Goal: Information Seeking & Learning: Learn about a topic

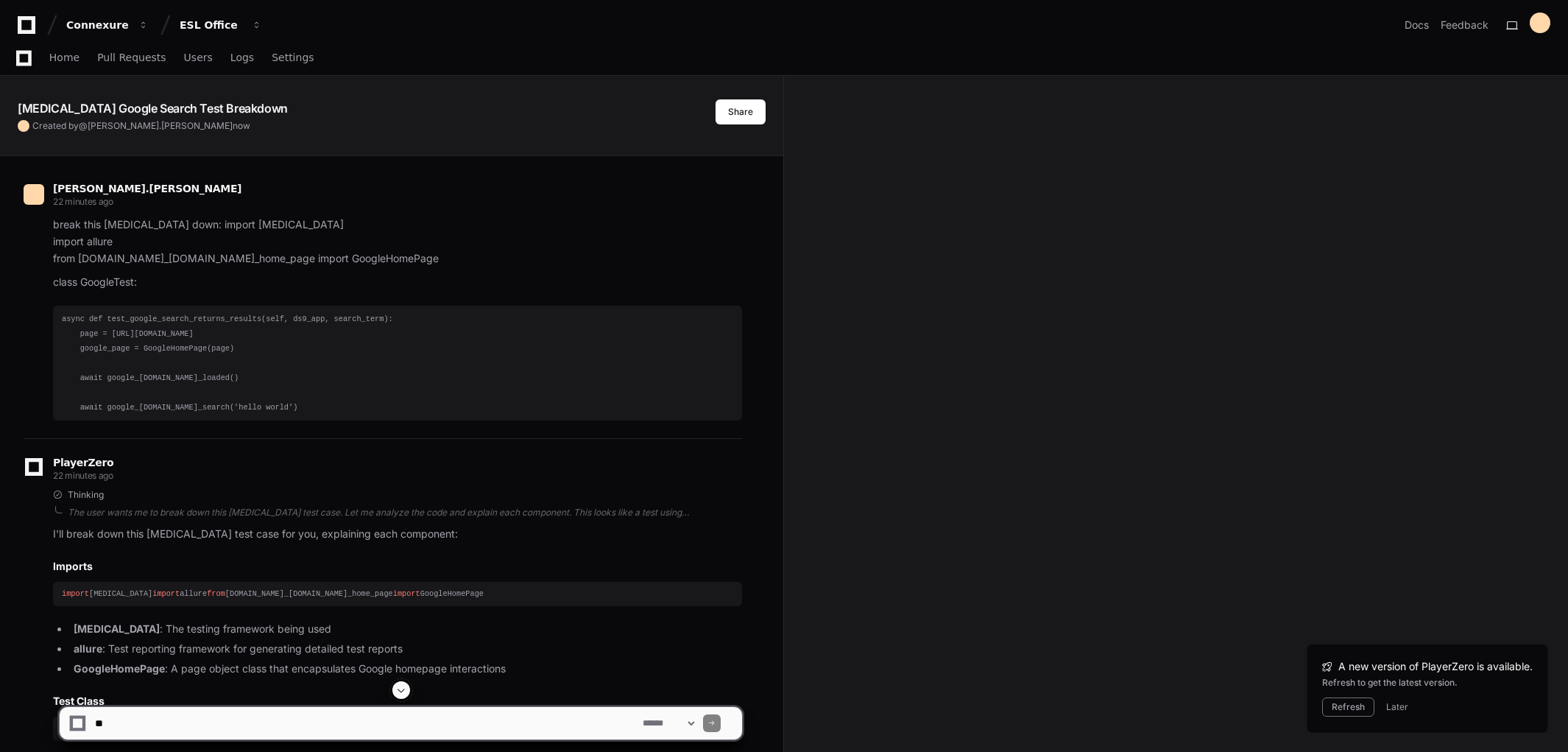
scroll to position [408, 0]
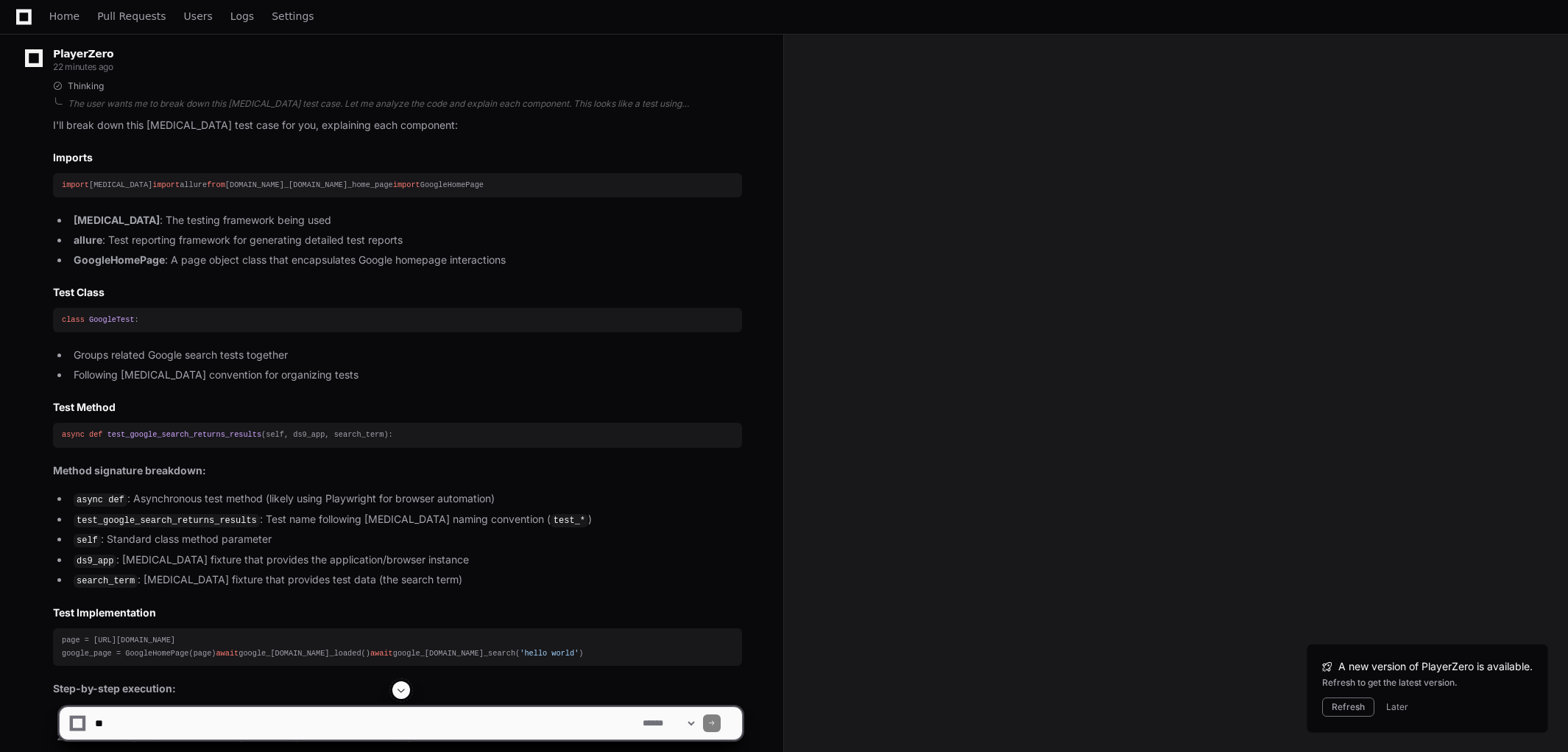
click at [74, 226] on strong "[MEDICAL_DATA]" at bounding box center [116, 220] width 86 height 13
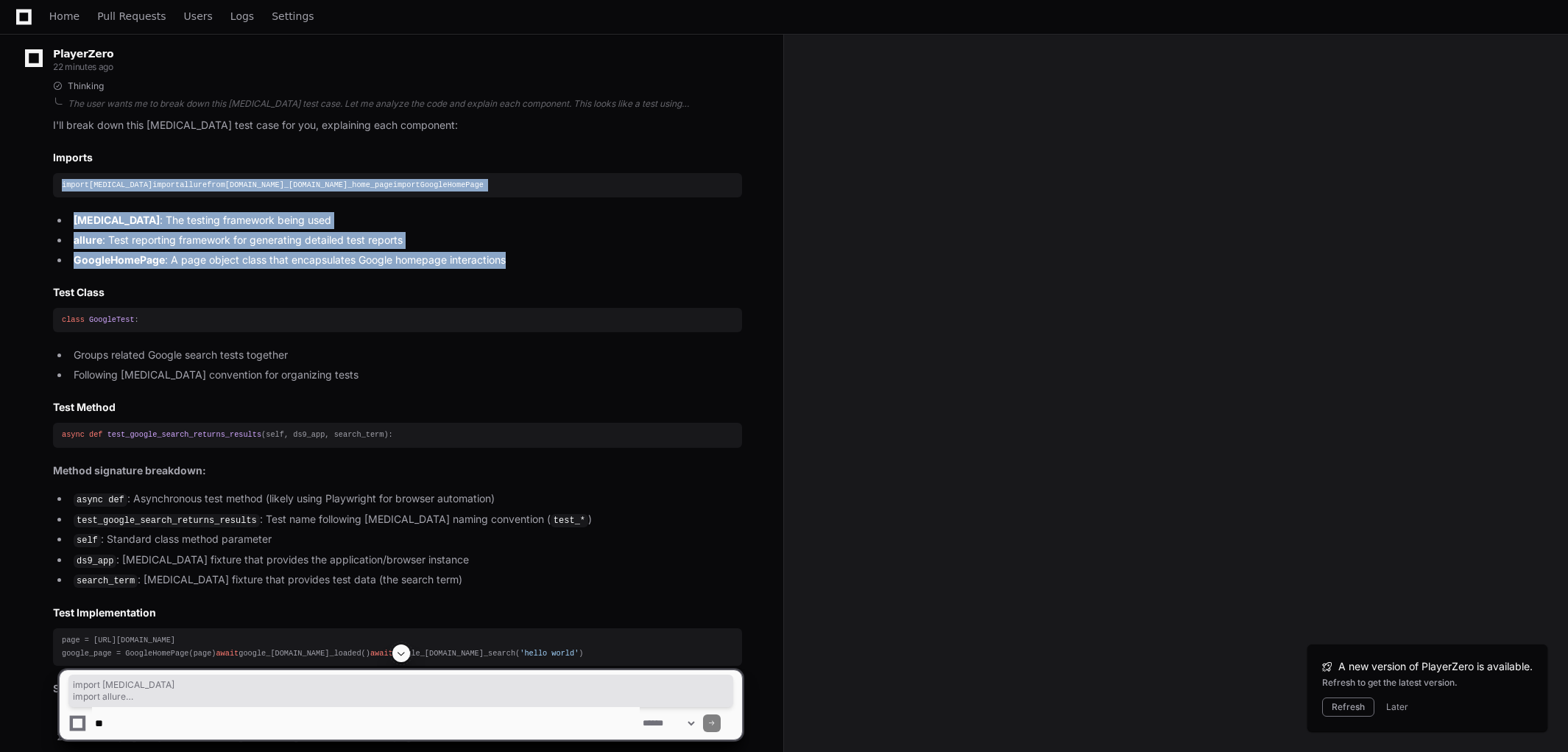
drag, startPoint x: 64, startPoint y: 186, endPoint x: 530, endPoint y: 280, distance: 475.4
click at [530, 280] on article "I'll break down this [MEDICAL_DATA] test case for you, explaining each componen…" at bounding box center [398, 546] width 689 height 857
copy article "import [MEDICAL_DATA] import allure from [DOMAIN_NAME]_[DOMAIN_NAME]_home_page …"
click at [239, 169] on article "I'll break down this [MEDICAL_DATA] test case for you, explaining each componen…" at bounding box center [398, 546] width 689 height 857
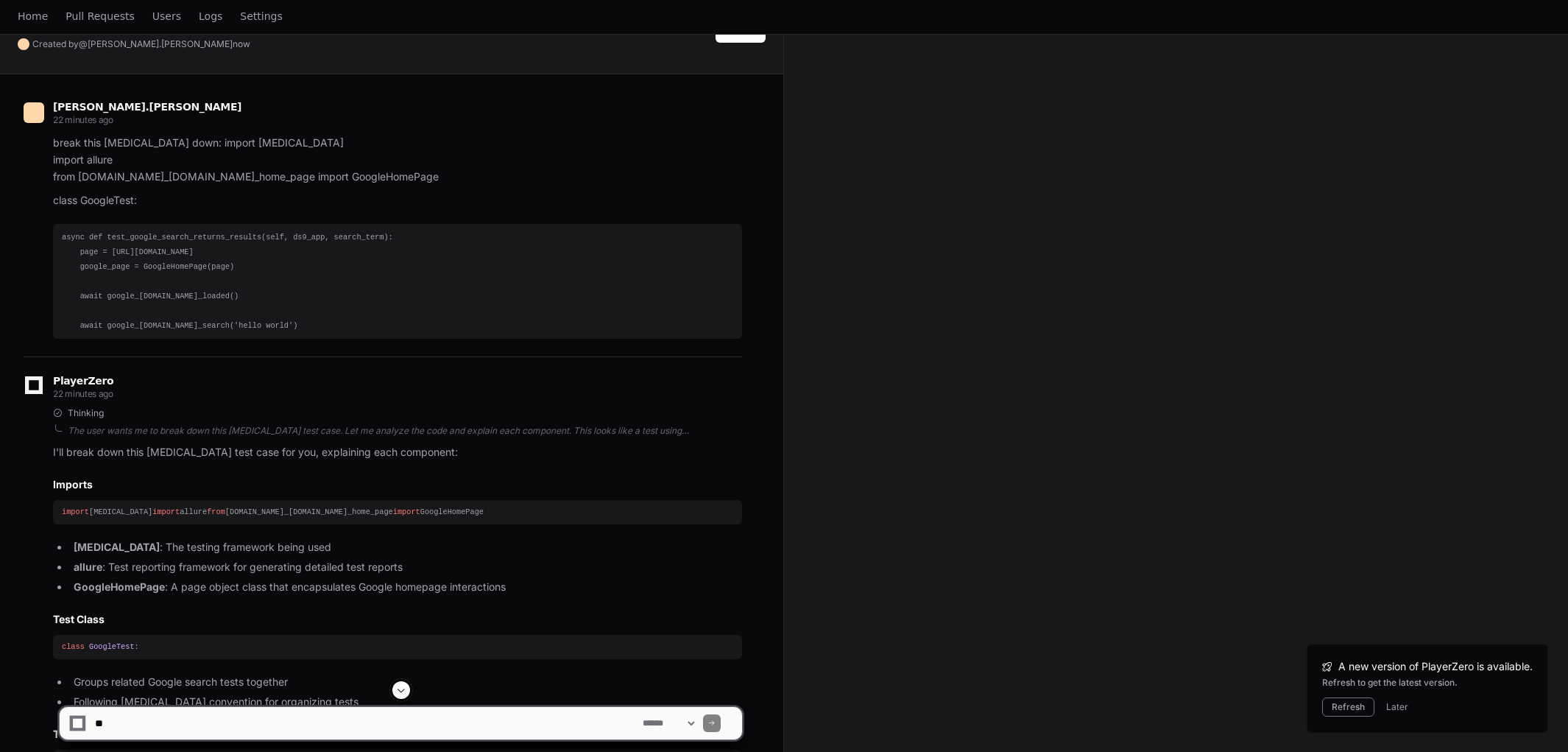
scroll to position [0, 0]
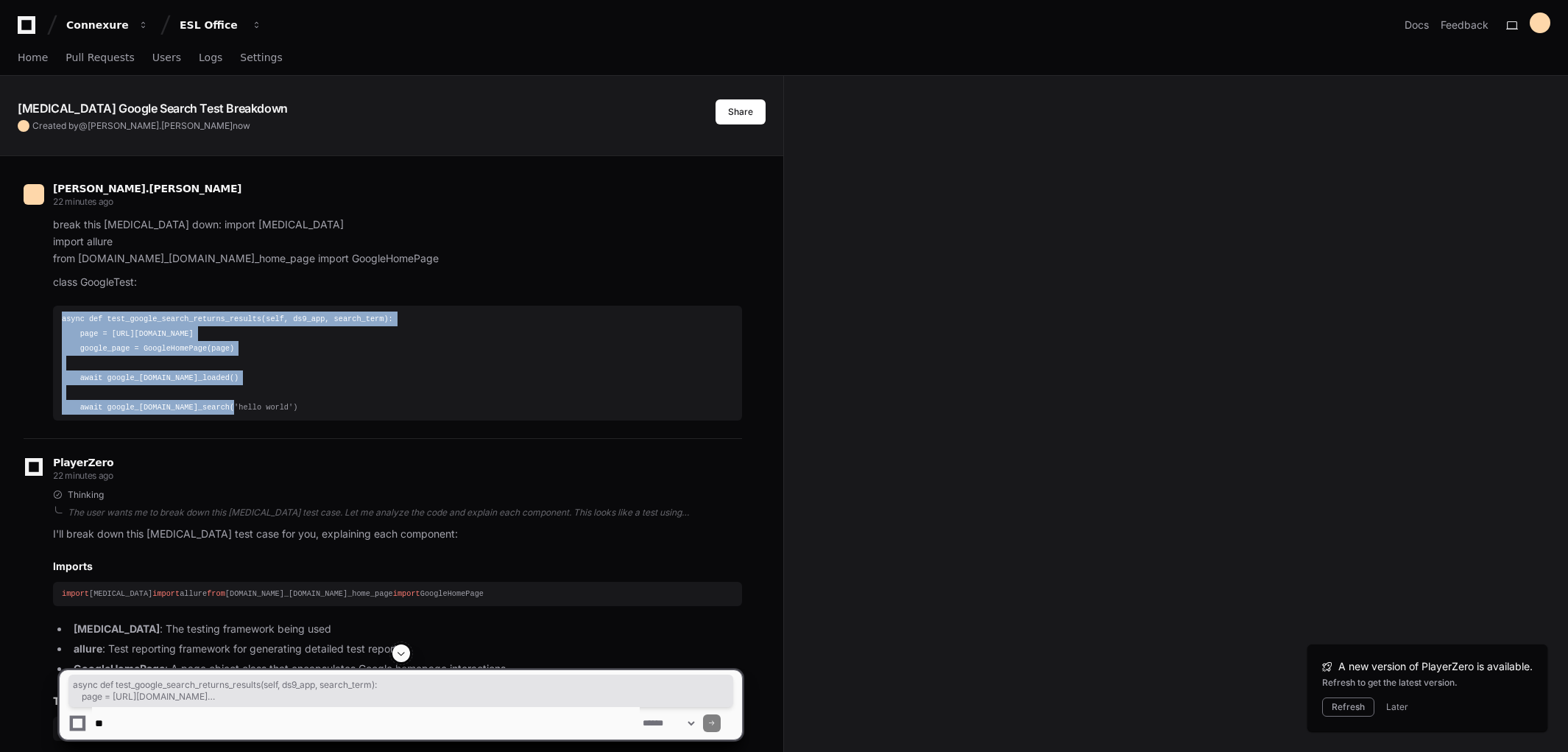
drag, startPoint x: 63, startPoint y: 321, endPoint x: 339, endPoint y: 407, distance: 289.1
click at [339, 407] on pre "async def test_google_search_returns_results(self, ds9_app, search_term): page …" at bounding box center [398, 362] width 689 height 115
click at [690, 415] on pre "async def test_google_search_returns_results(self, ds9_app, search_term): page …" at bounding box center [398, 362] width 689 height 115
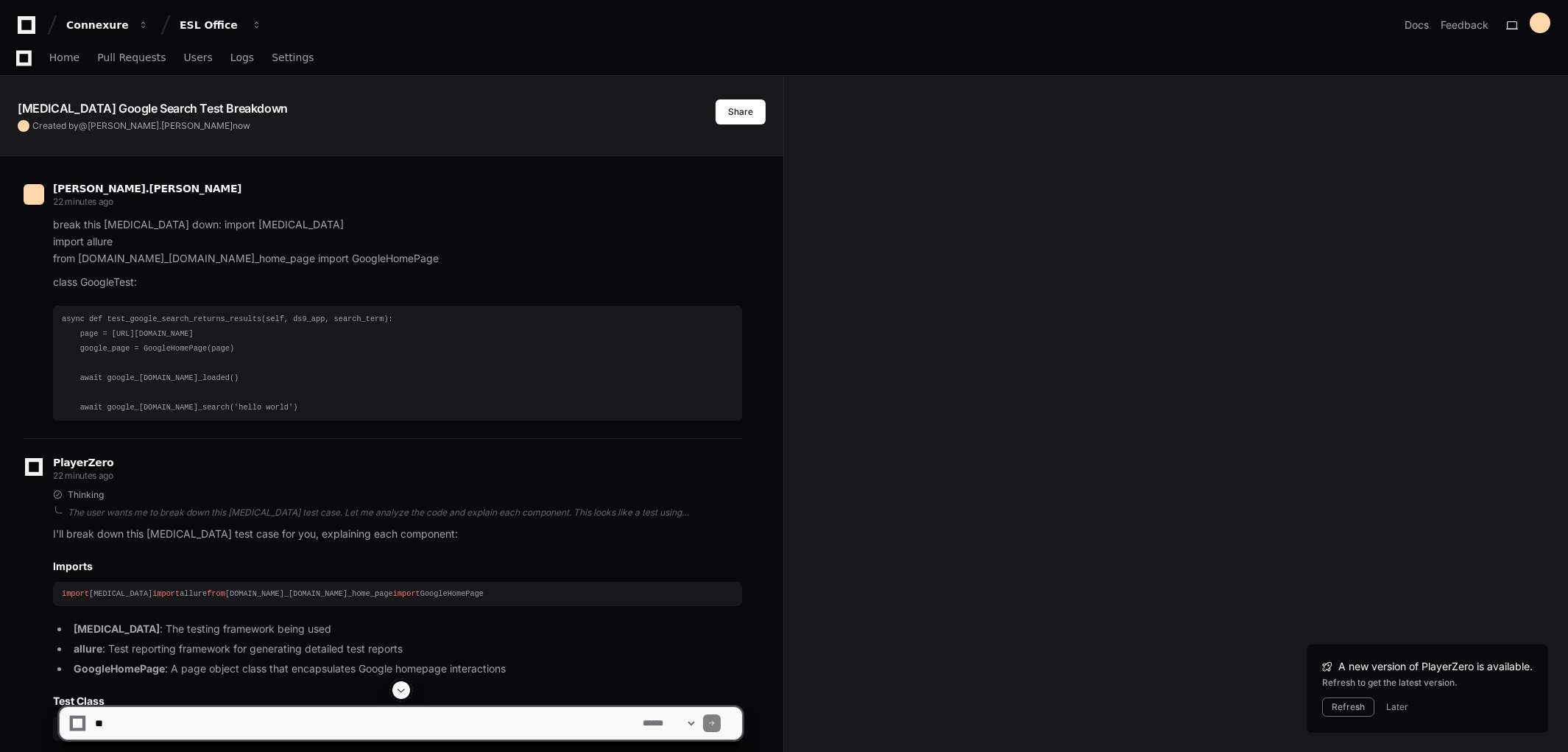
scroll to position [246, 0]
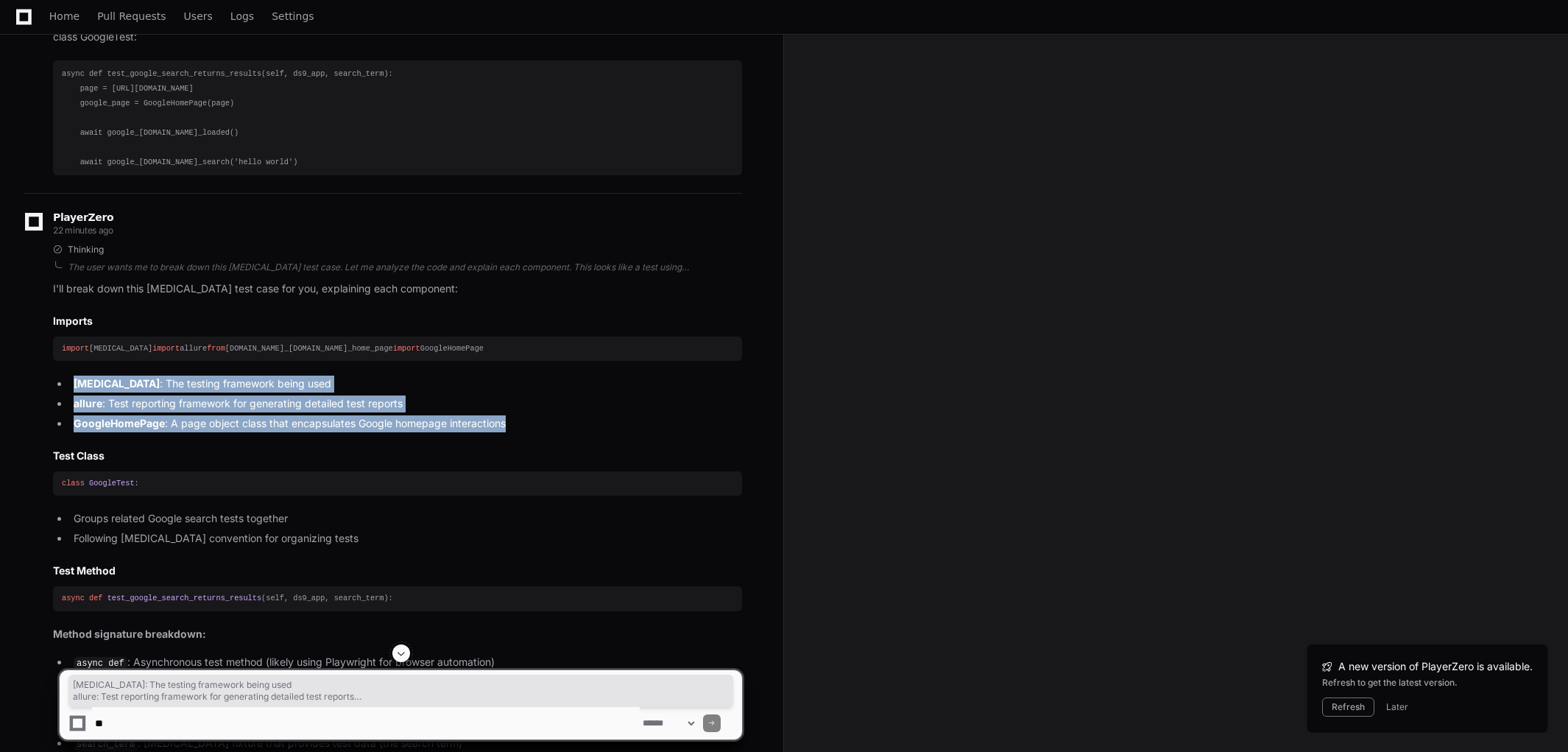
drag, startPoint x: 74, startPoint y: 408, endPoint x: 535, endPoint y: 450, distance: 462.9
click at [535, 431] on ul "[MEDICAL_DATA] : The testing framework being used allure : Test reporting frame…" at bounding box center [398, 403] width 689 height 56
copy ul "[MEDICAL_DATA] : The testing framework being used allure : Test reporting frame…"
click at [260, 327] on article "I'll break down this [MEDICAL_DATA] test case for you, explaining each componen…" at bounding box center [398, 709] width 689 height 857
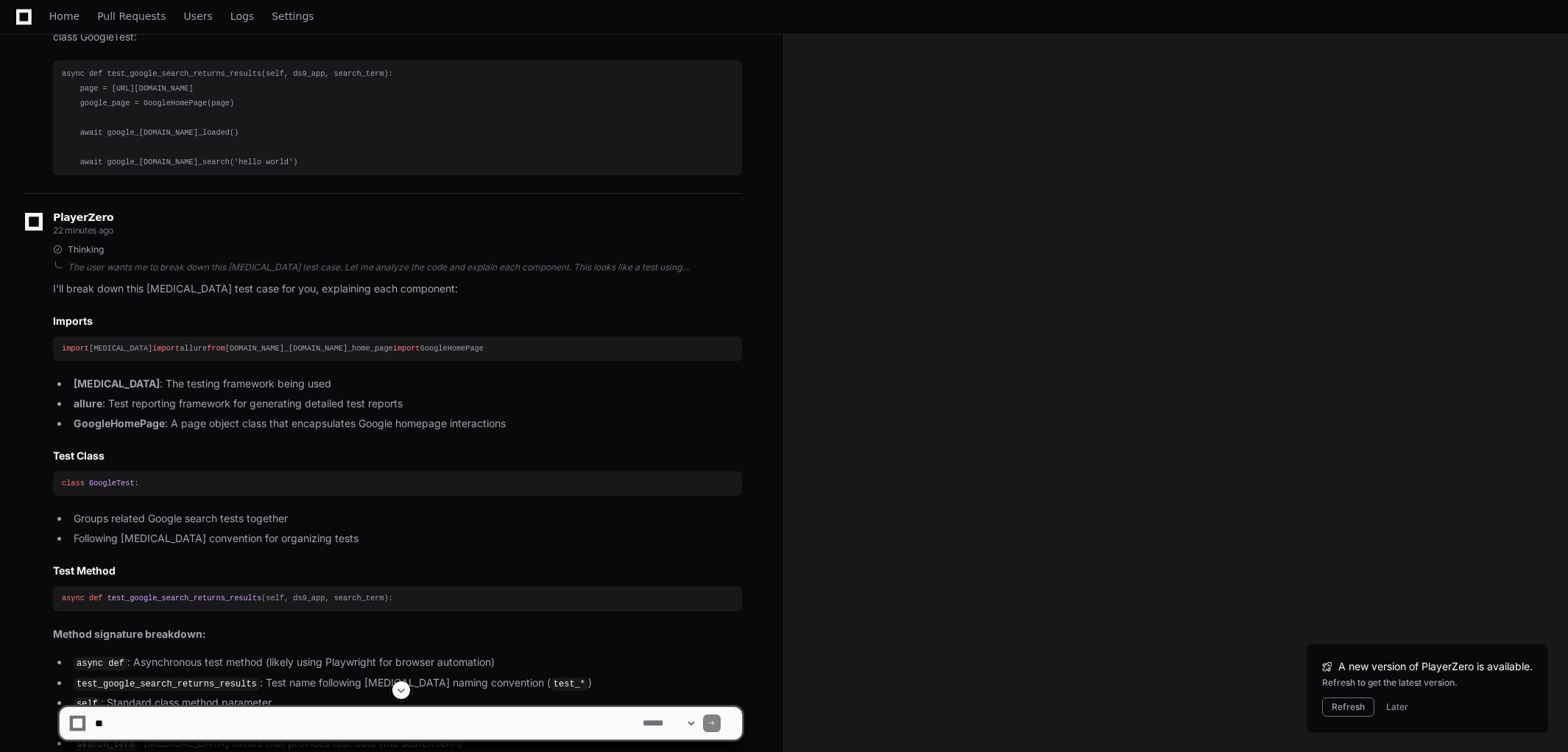
scroll to position [408, 0]
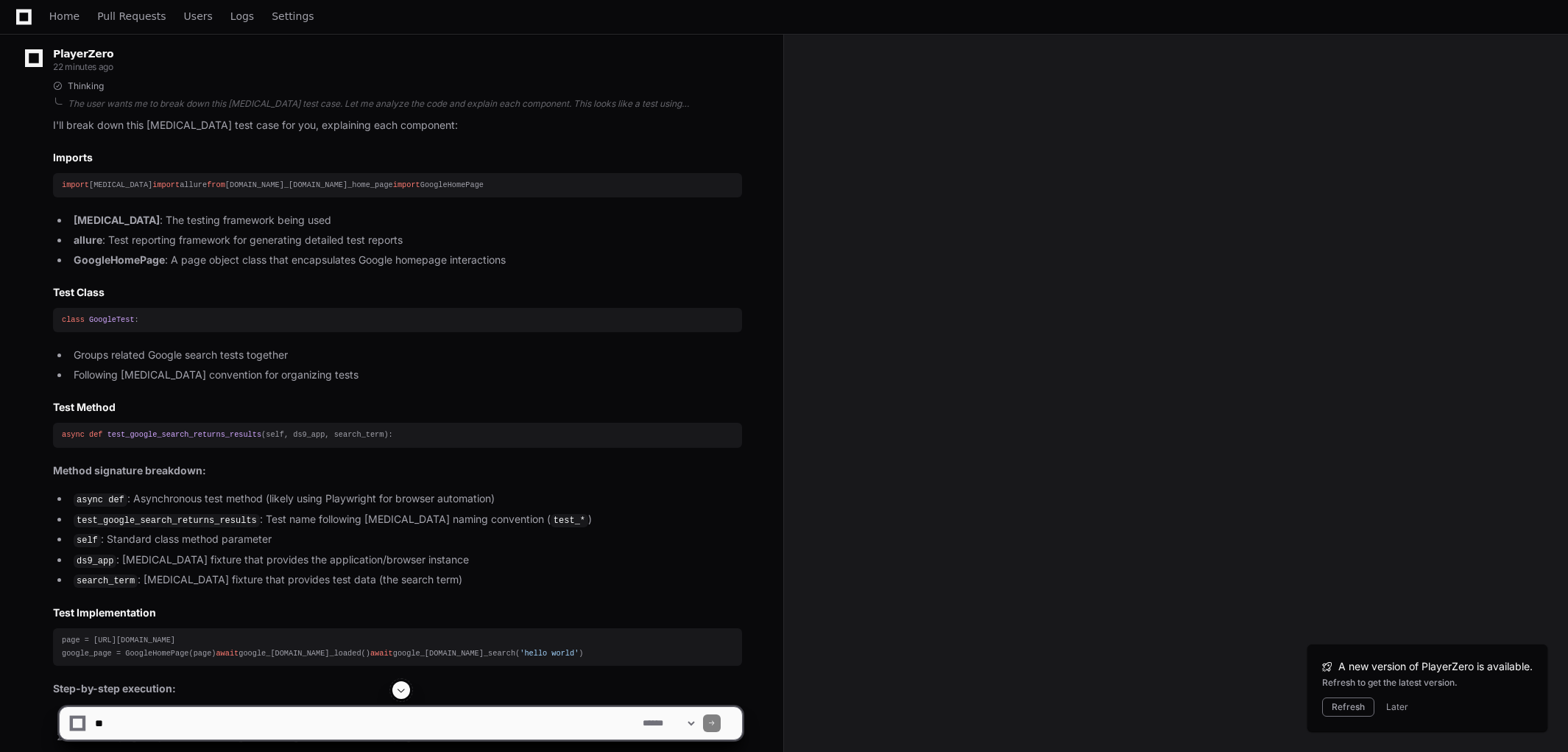
click at [177, 383] on li "Following [MEDICAL_DATA] convention for organizing tests" at bounding box center [405, 376] width 673 height 17
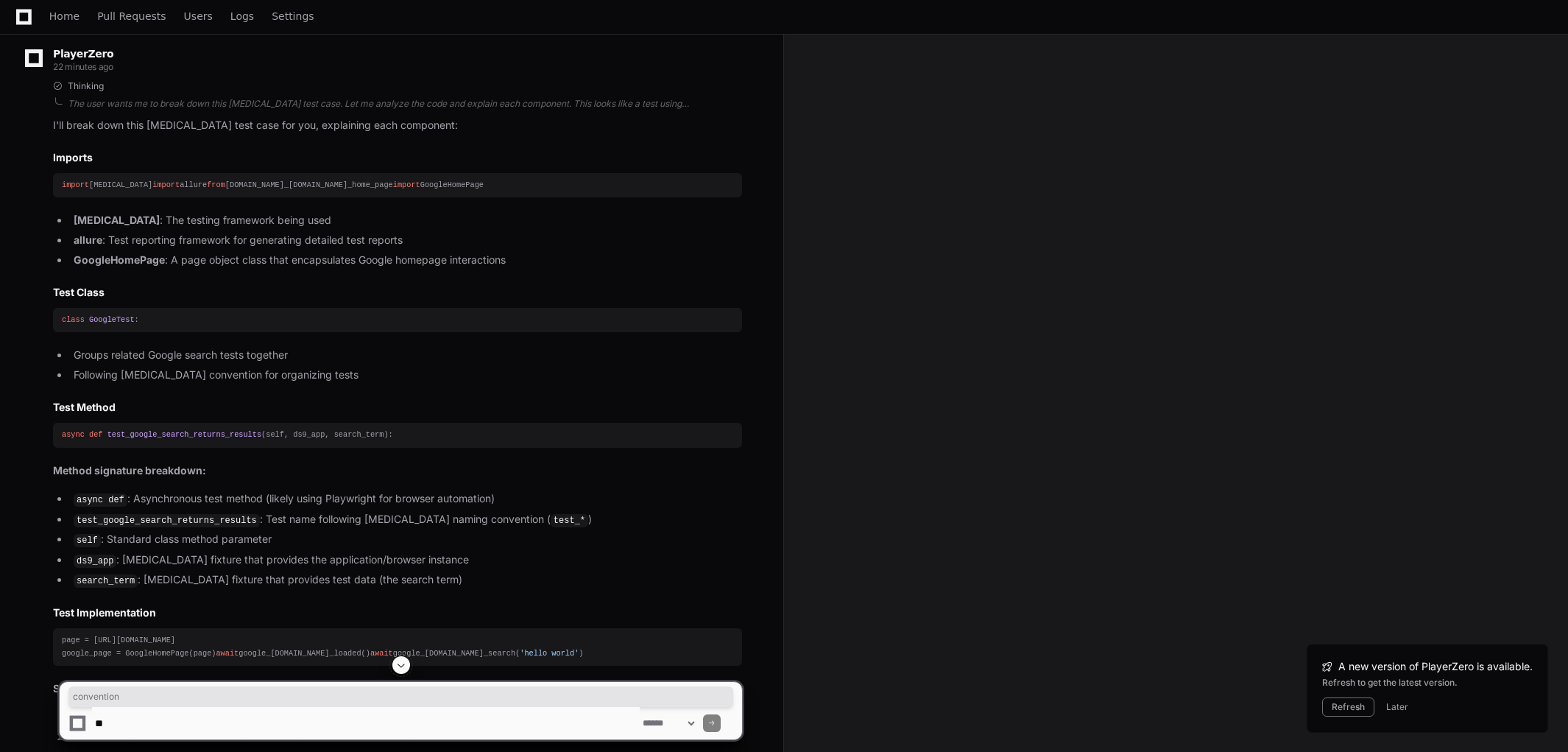
click at [177, 383] on li "Following [MEDICAL_DATA] convention for organizing tests" at bounding box center [405, 376] width 673 height 17
copy article "Following [MEDICAL_DATA] convention for organizing tests"
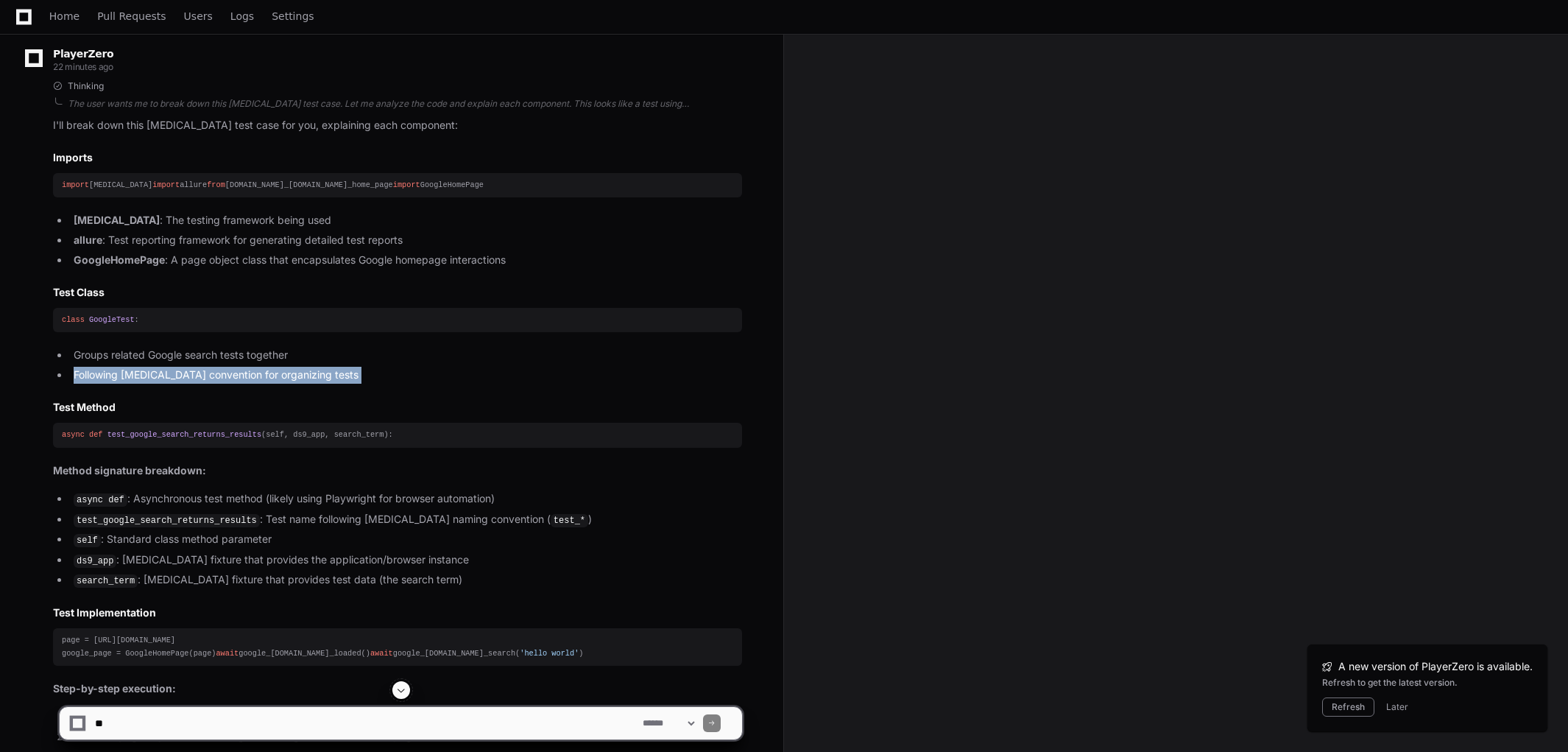
click at [215, 420] on article "I'll break down this [MEDICAL_DATA] test case for you, explaining each componen…" at bounding box center [398, 546] width 689 height 857
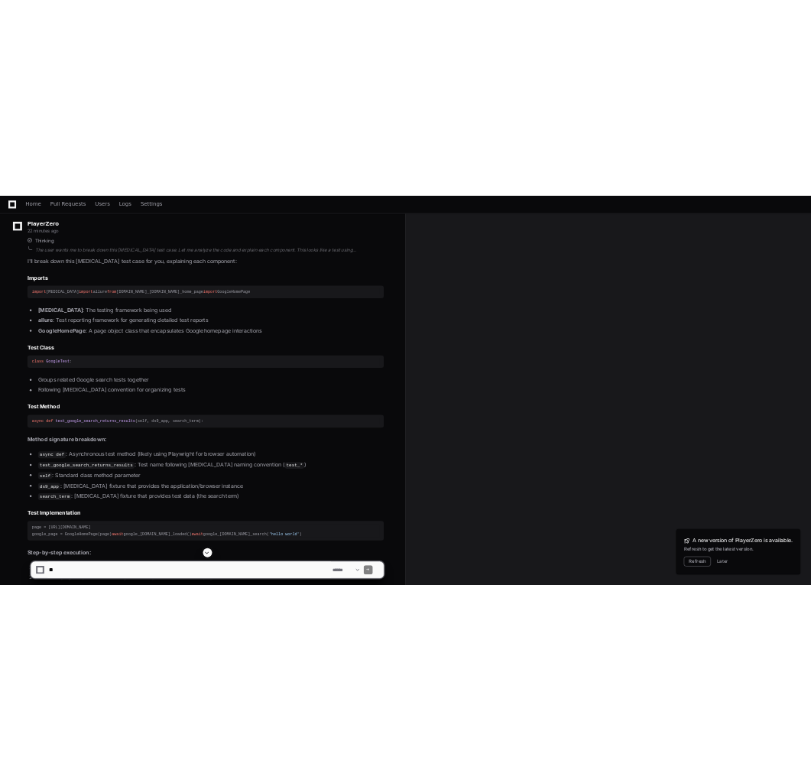
scroll to position [509, 0]
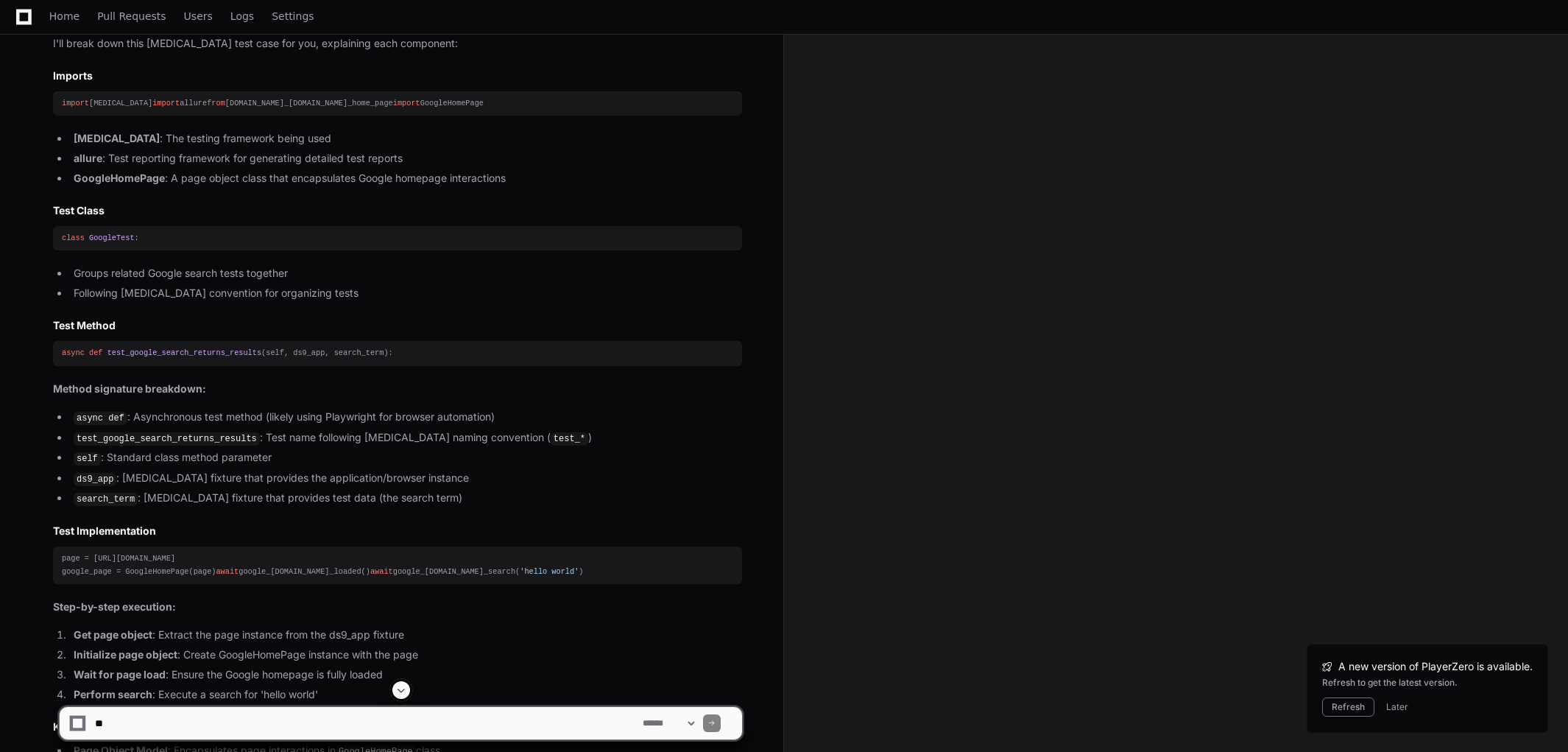
click at [153, 333] on h2 "Test Method" at bounding box center [398, 324] width 689 height 14
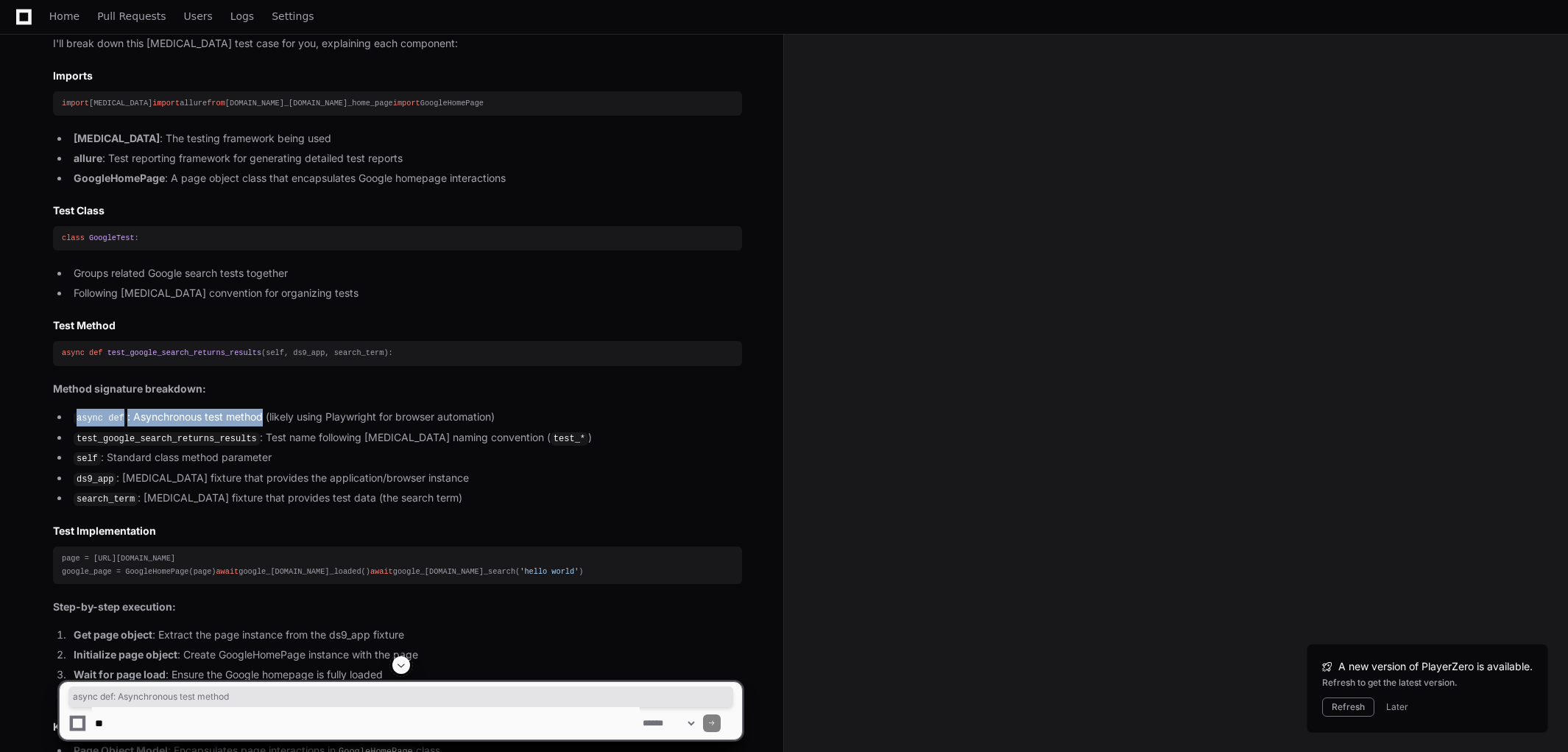
drag, startPoint x: 77, startPoint y: 438, endPoint x: 260, endPoint y: 437, distance: 183.0
click at [260, 427] on li "async def : Asynchronous test method (likely using Playwright for browser autom…" at bounding box center [405, 417] width 673 height 17
copy li "async def : Asynchronous test method"
click at [280, 467] on li "self : Standard class method parameter" at bounding box center [405, 458] width 673 height 17
drag, startPoint x: 280, startPoint y: 475, endPoint x: 74, endPoint y: 482, distance: 206.1
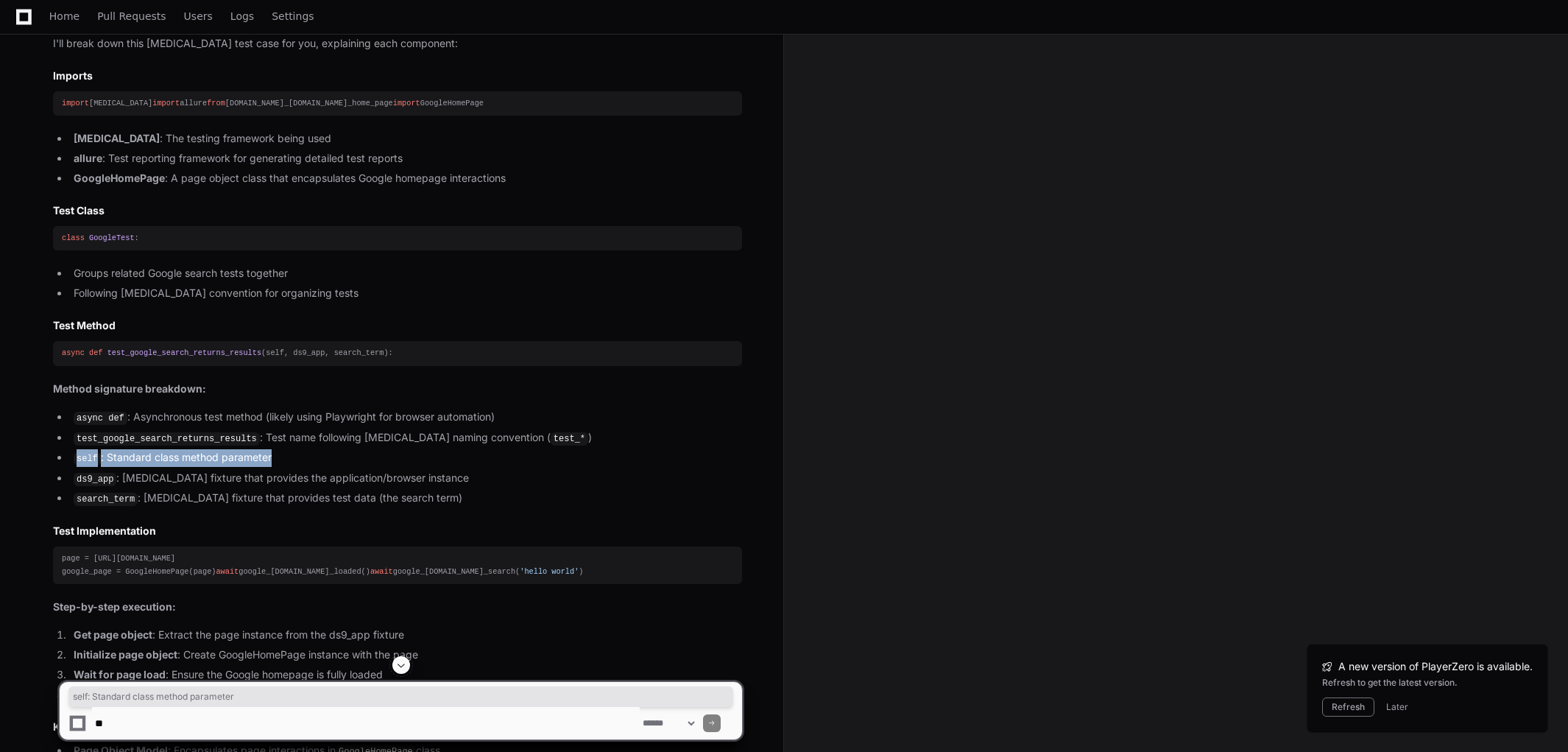
click at [74, 467] on li "self : Standard class method parameter" at bounding box center [405, 458] width 673 height 17
copy li "self : Standard class method parameter"
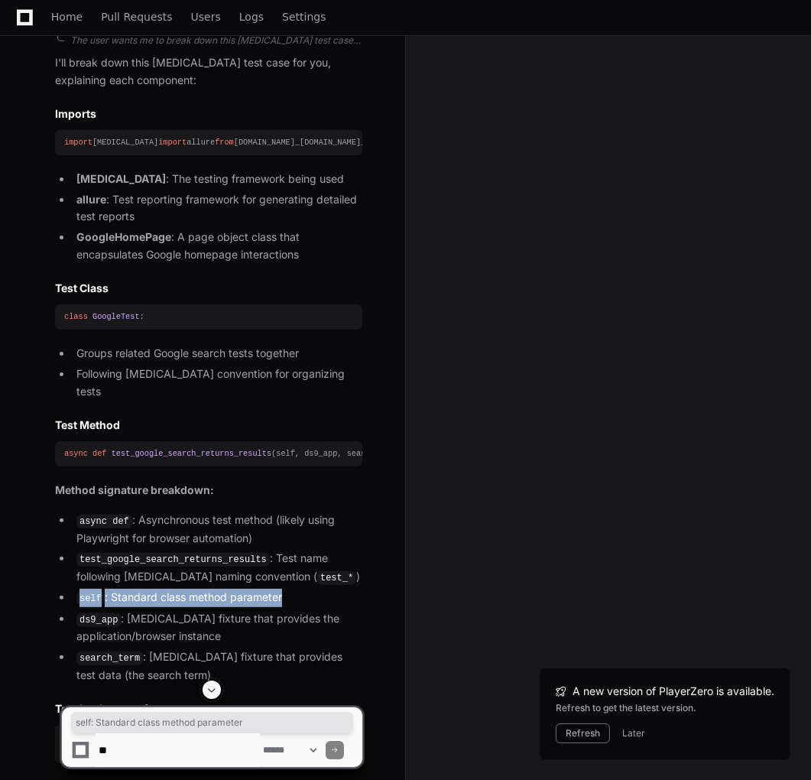
click at [632, 725] on div "Refresh Later" at bounding box center [665, 733] width 219 height 20
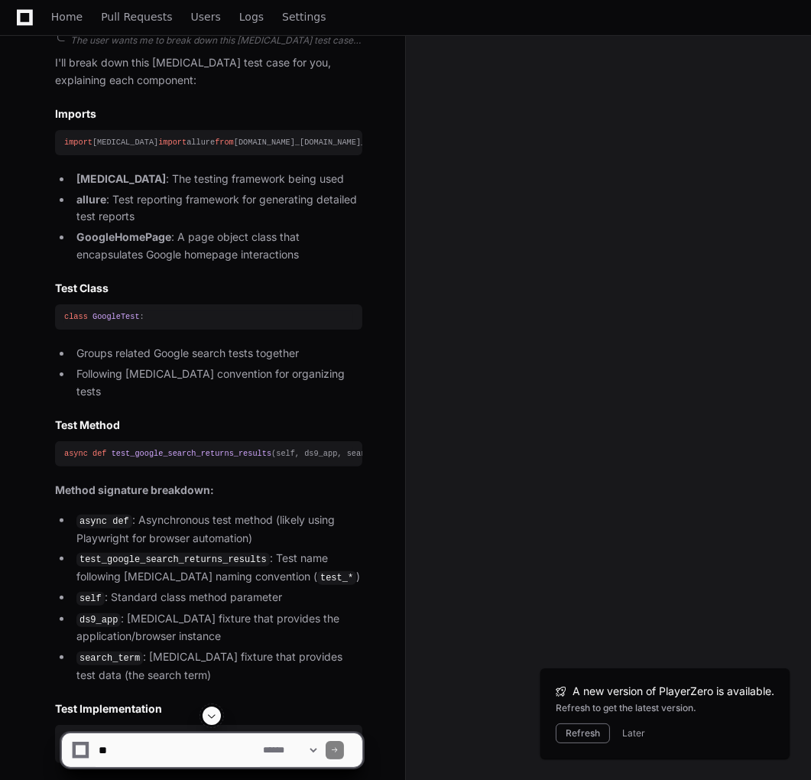
click at [623, 733] on button "Later" at bounding box center [634, 733] width 23 height 12
click at [628, 731] on div "**********" at bounding box center [405, 743] width 811 height 73
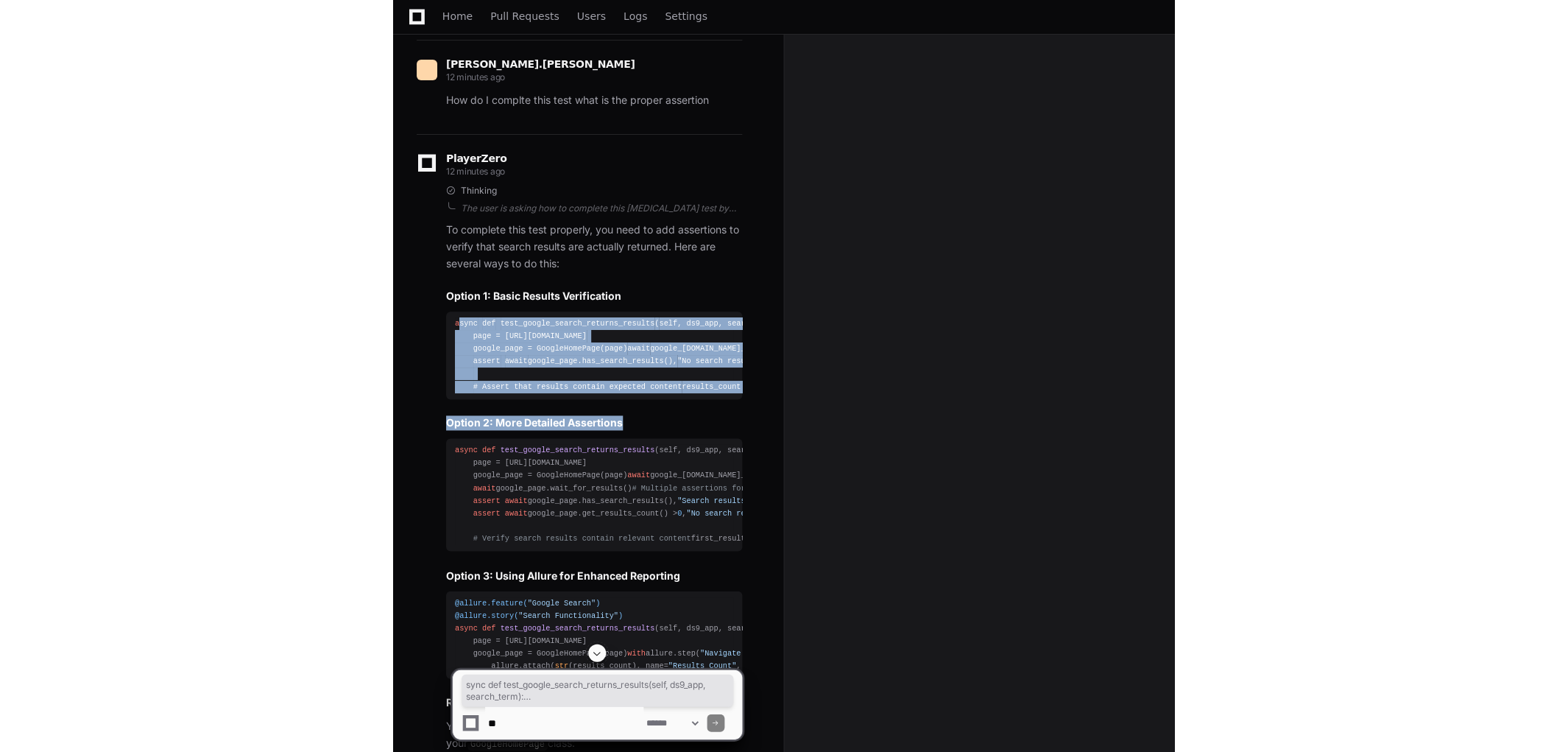
scroll to position [0, 48]
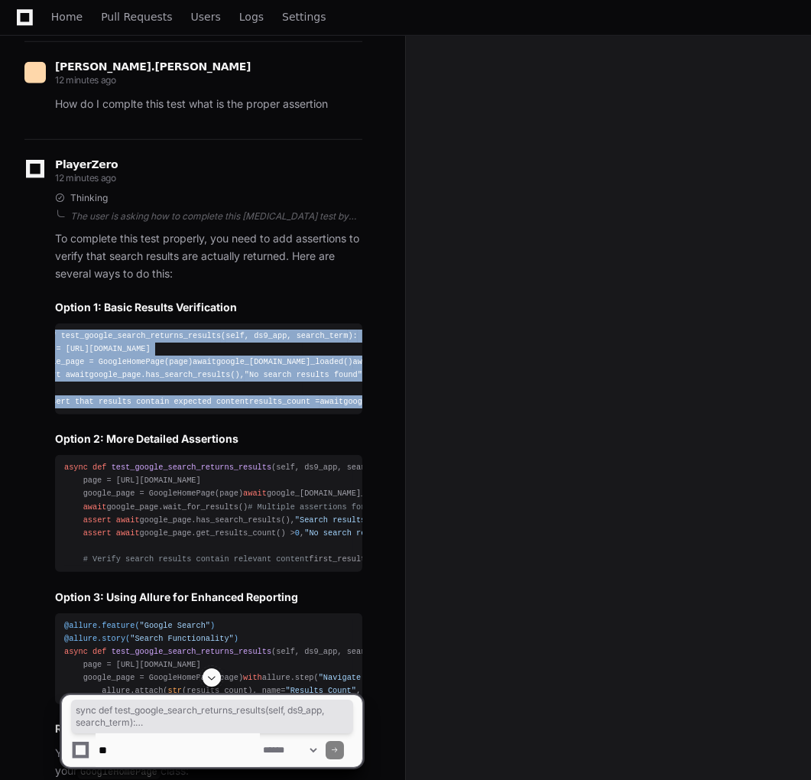
drag, startPoint x: 69, startPoint y: 411, endPoint x: 367, endPoint y: 568, distance: 337.0
copy div "sync def test_google_search_returns_results ( self, ds9_app, search_term ): pag…"
click at [324, 315] on h2 "Option 1: Basic Results Verification" at bounding box center [208, 307] width 307 height 15
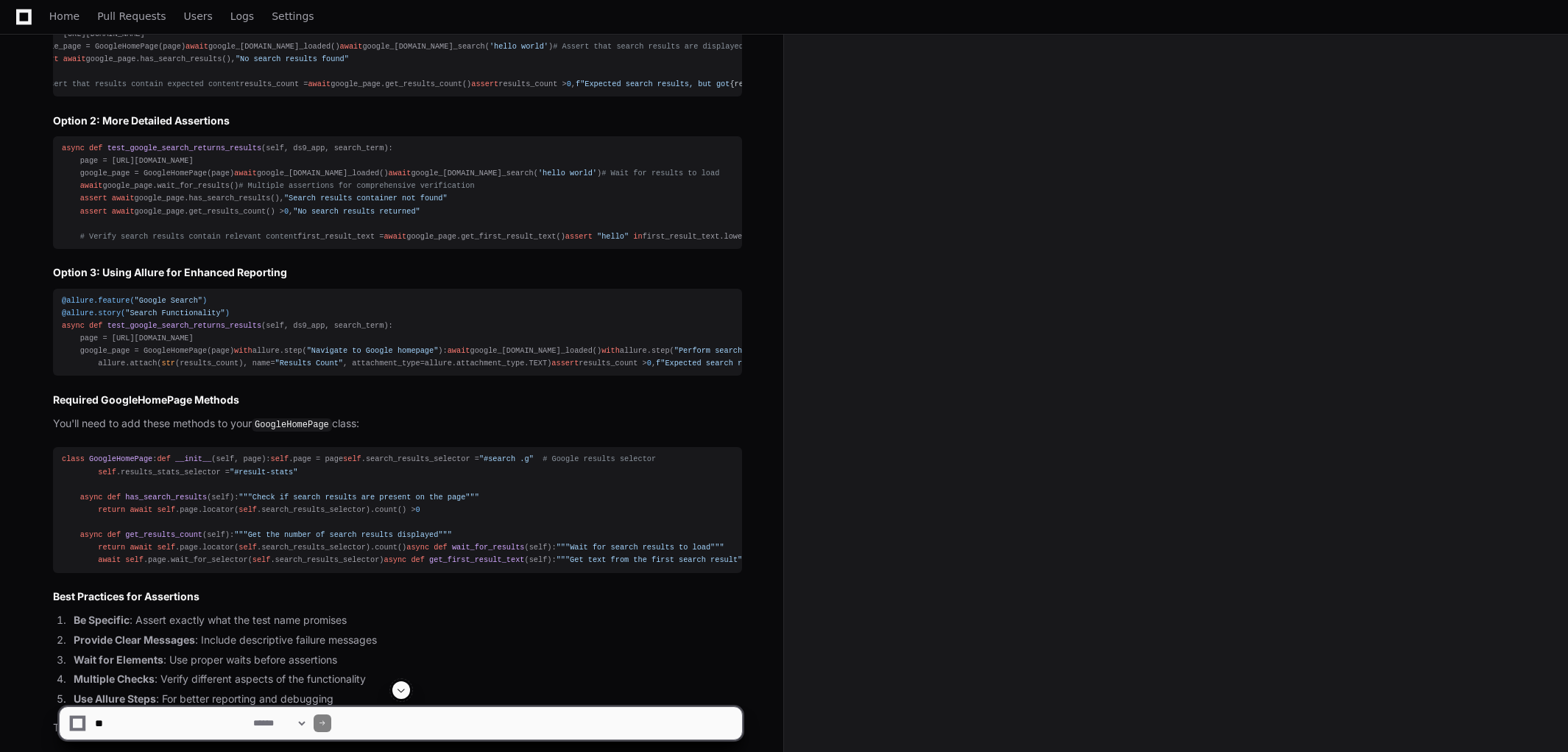
scroll to position [0, 0]
drag, startPoint x: 336, startPoint y: 358, endPoint x: 726, endPoint y: 299, distance: 394.4
click at [707, 128] on h2 "Option 2: More Detailed Assertions" at bounding box center [398, 120] width 689 height 14
click at [731, 243] on div "async def test_google_search_returns_results ( self, ds9_app, search_term ): pa…" at bounding box center [397, 193] width 671 height 101
drag, startPoint x: 731, startPoint y: 299, endPoint x: 557, endPoint y: 284, distance: 174.6
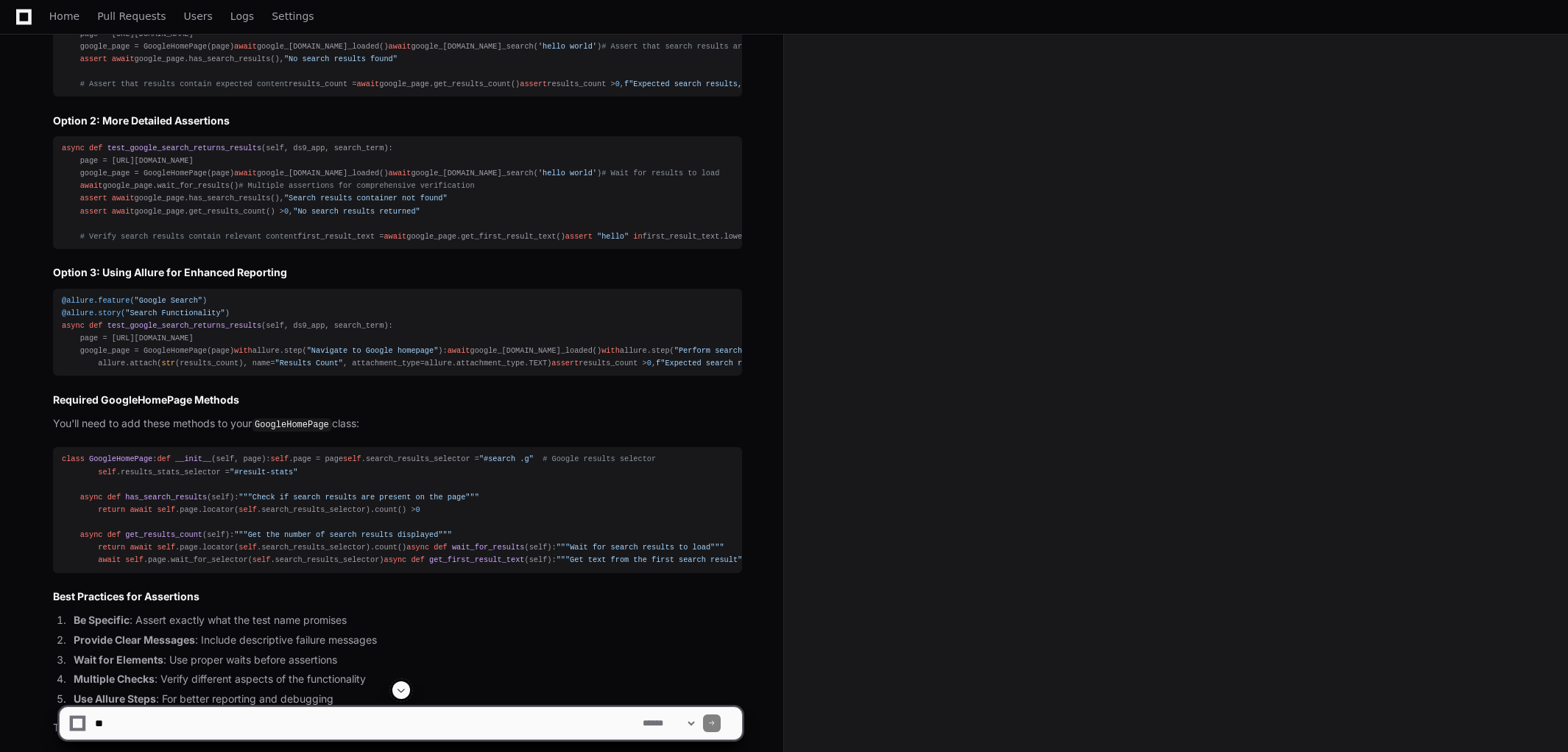
click at [557, 128] on h2 "Option 2: More Detailed Assertions" at bounding box center [398, 120] width 689 height 14
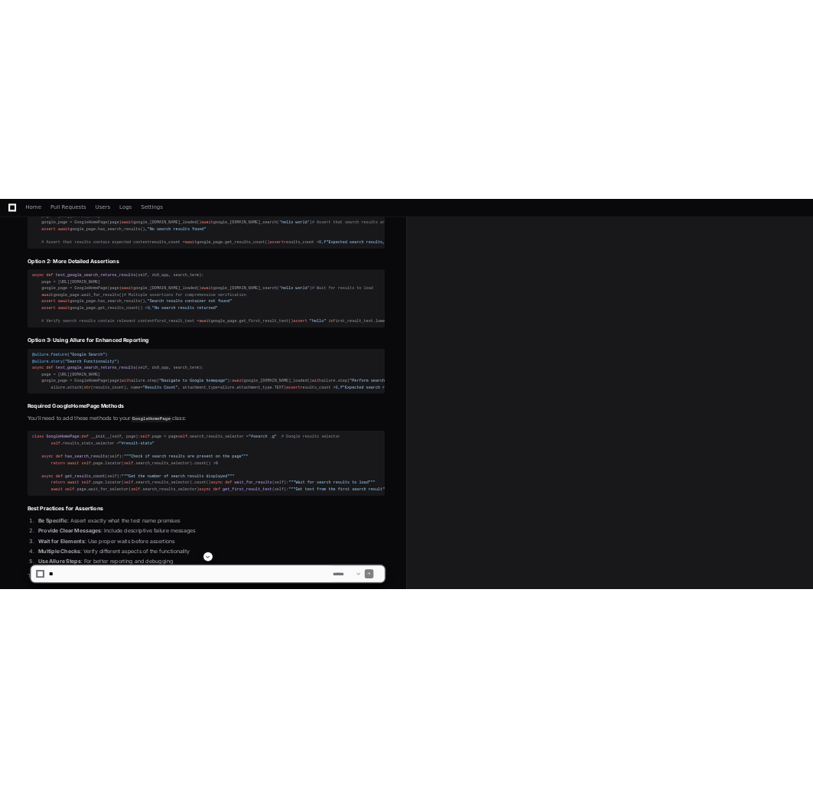
scroll to position [1530, 0]
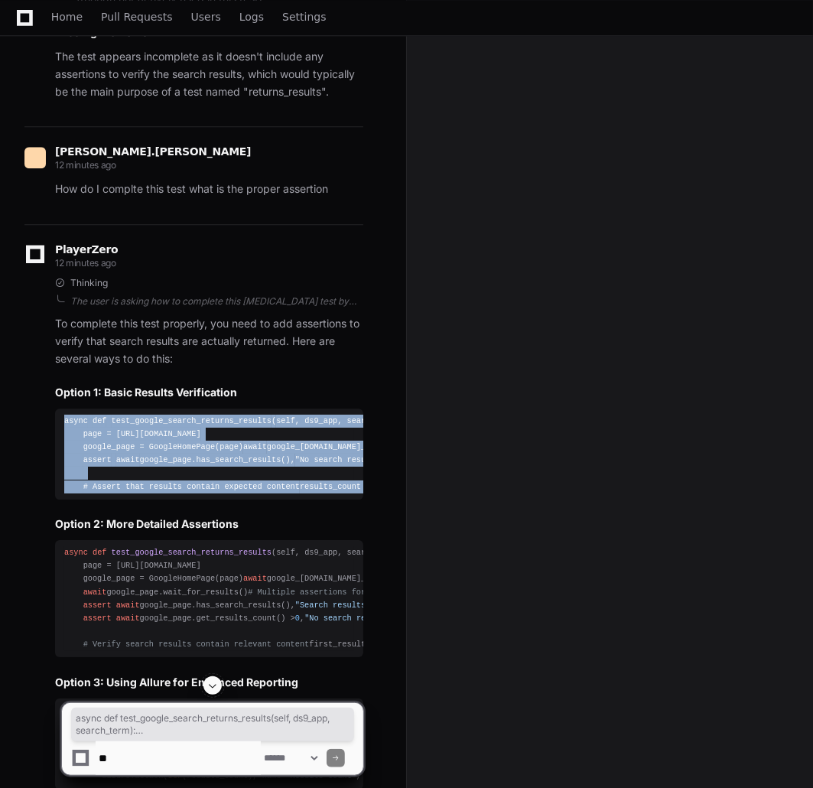
scroll to position [0, 50]
drag, startPoint x: 64, startPoint y: 493, endPoint x: 377, endPoint y: 655, distance: 352.3
copy div "async def test_google_search_returns_results ( self, ds9_app, search_term ): pa…"
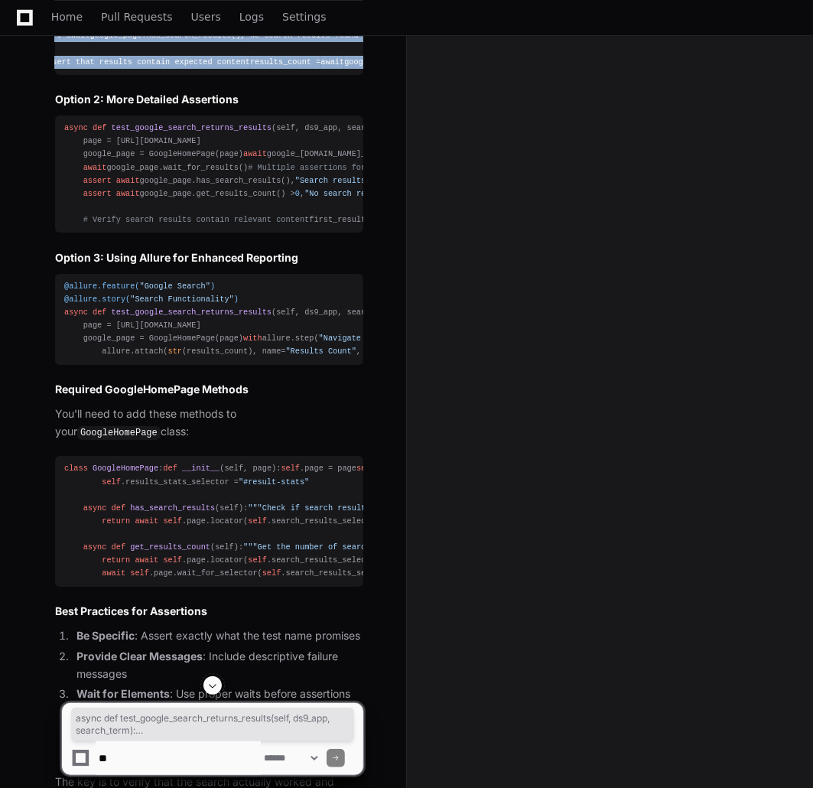
scroll to position [2379, 0]
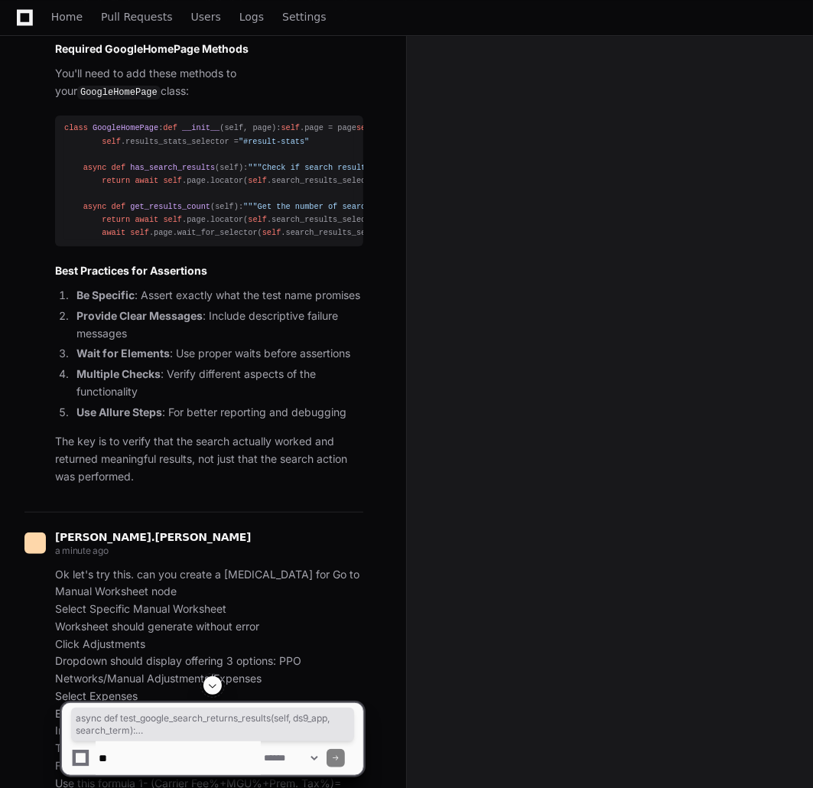
click at [209, 686] on span at bounding box center [212, 685] width 12 height 12
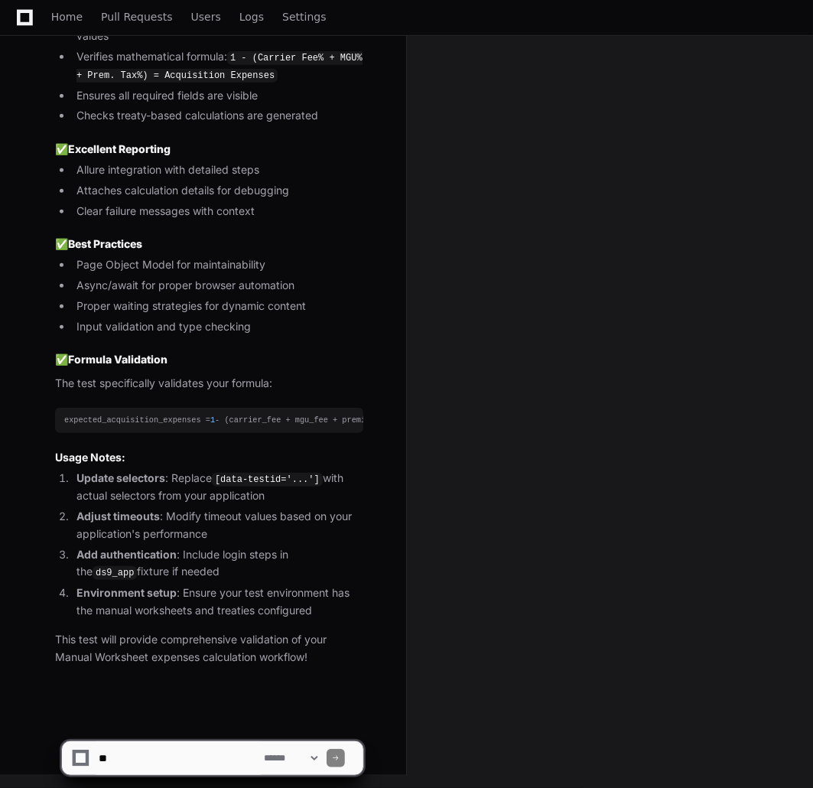
click at [149, 753] on textarea at bounding box center [178, 758] width 165 height 34
paste textarea "**********"
type textarea "**********"
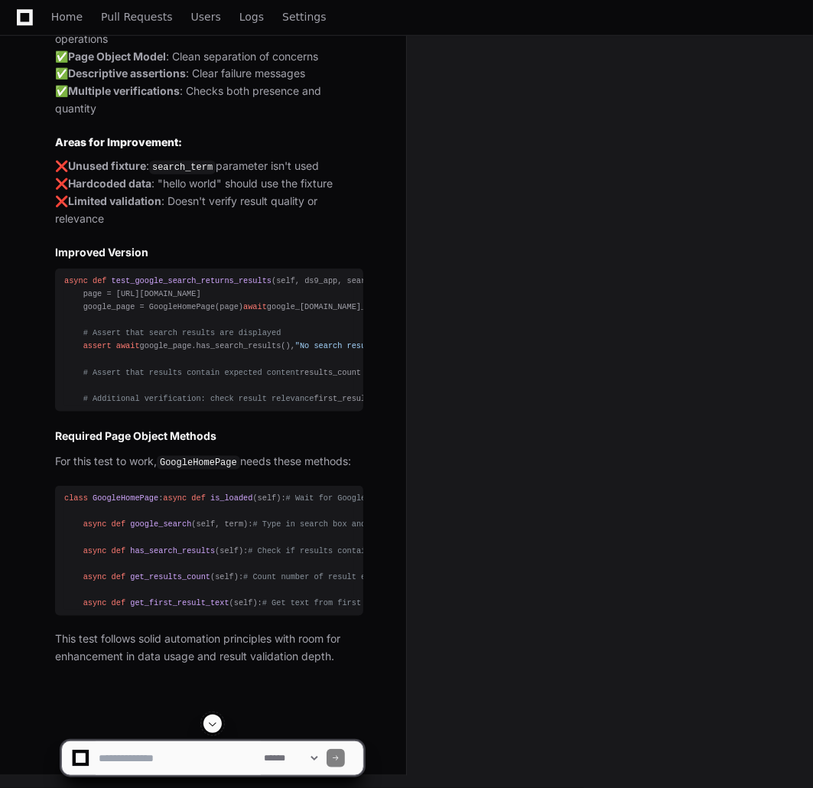
scroll to position [9076, 0]
click at [180, 745] on textarea at bounding box center [178, 758] width 165 height 34
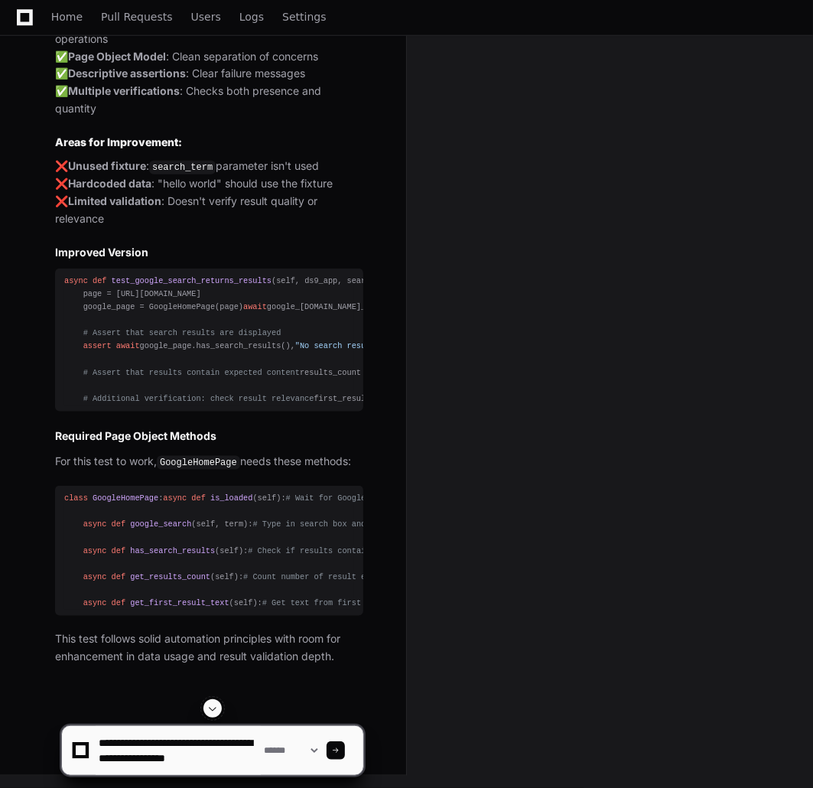
click at [147, 760] on textarea at bounding box center [178, 750] width 165 height 49
click at [149, 756] on textarea at bounding box center [178, 750] width 165 height 49
click at [150, 756] on textarea at bounding box center [178, 750] width 165 height 49
click at [107, 744] on textarea at bounding box center [178, 750] width 165 height 49
click at [219, 758] on textarea at bounding box center [178, 750] width 165 height 49
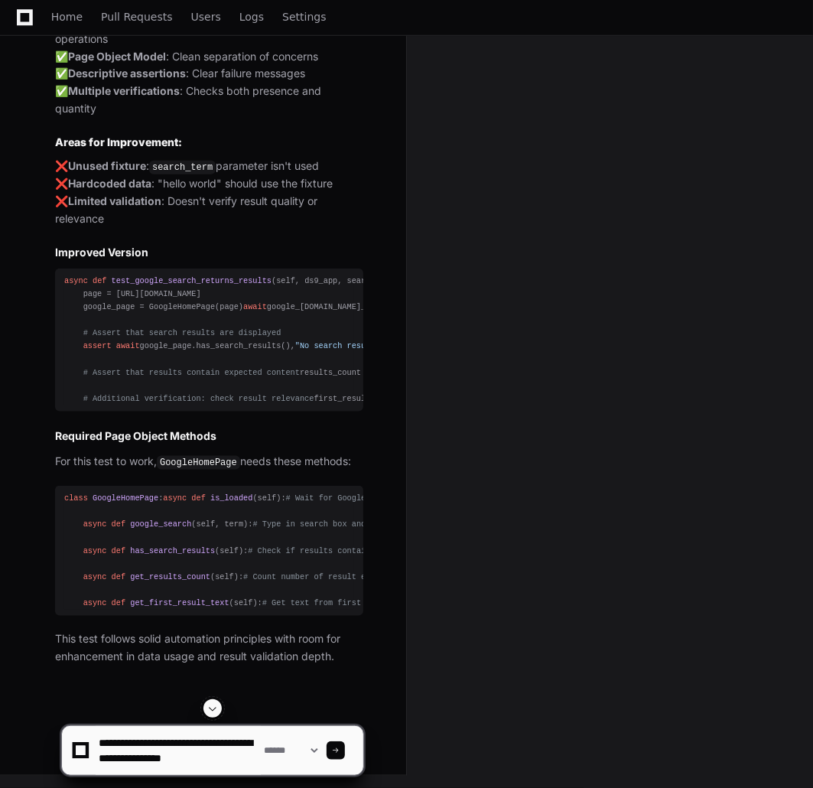
drag, startPoint x: 219, startPoint y: 758, endPoint x: 211, endPoint y: 766, distance: 11.4
paste textarea "**********"
type textarea "**********"
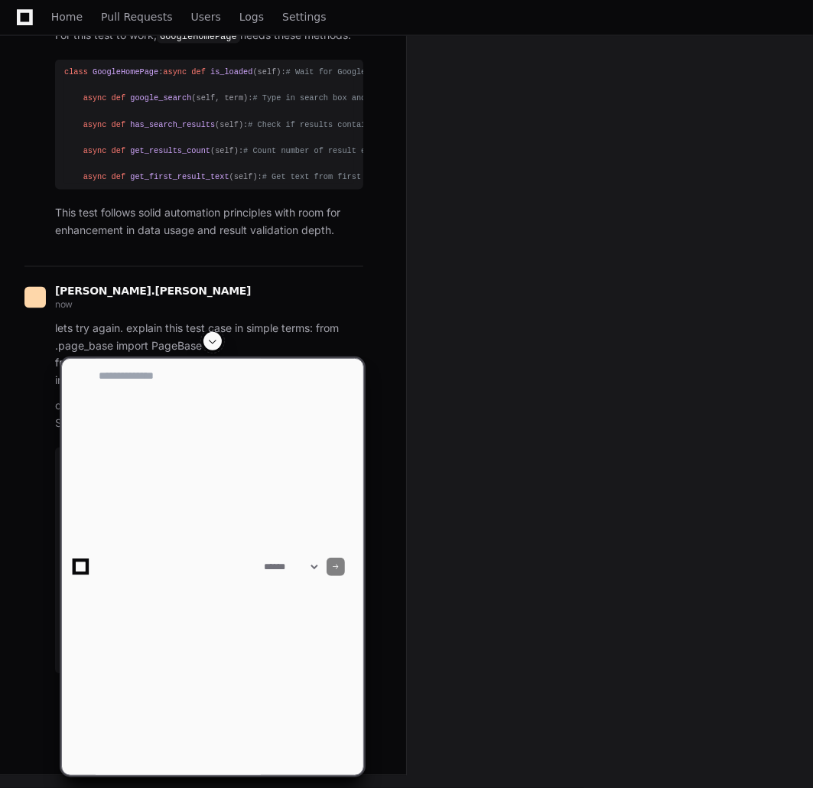
scroll to position [0, 0]
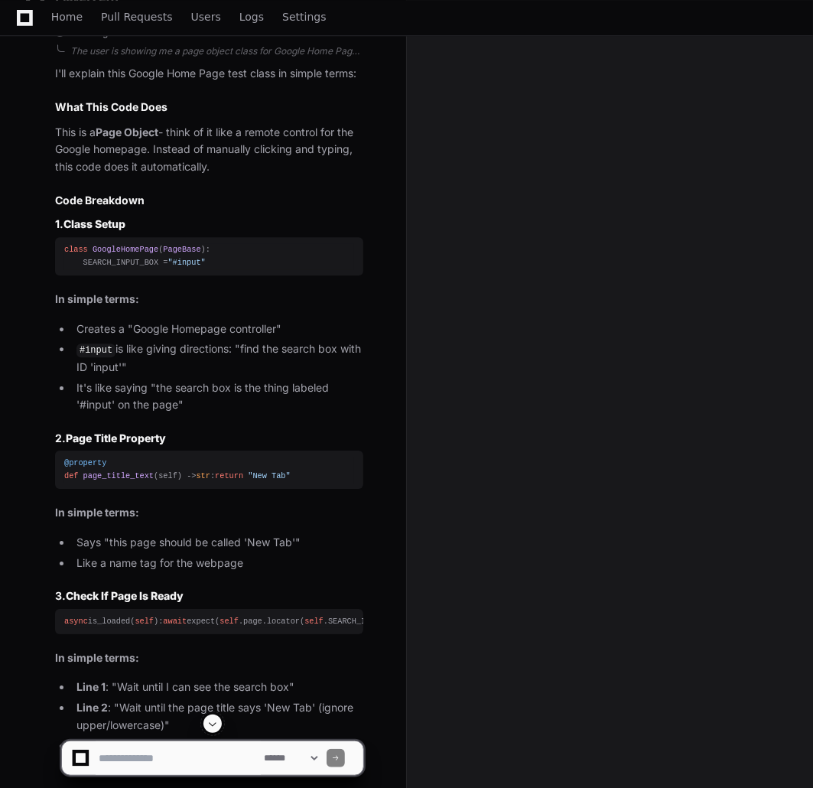
click at [206, 720] on span at bounding box center [212, 723] width 12 height 12
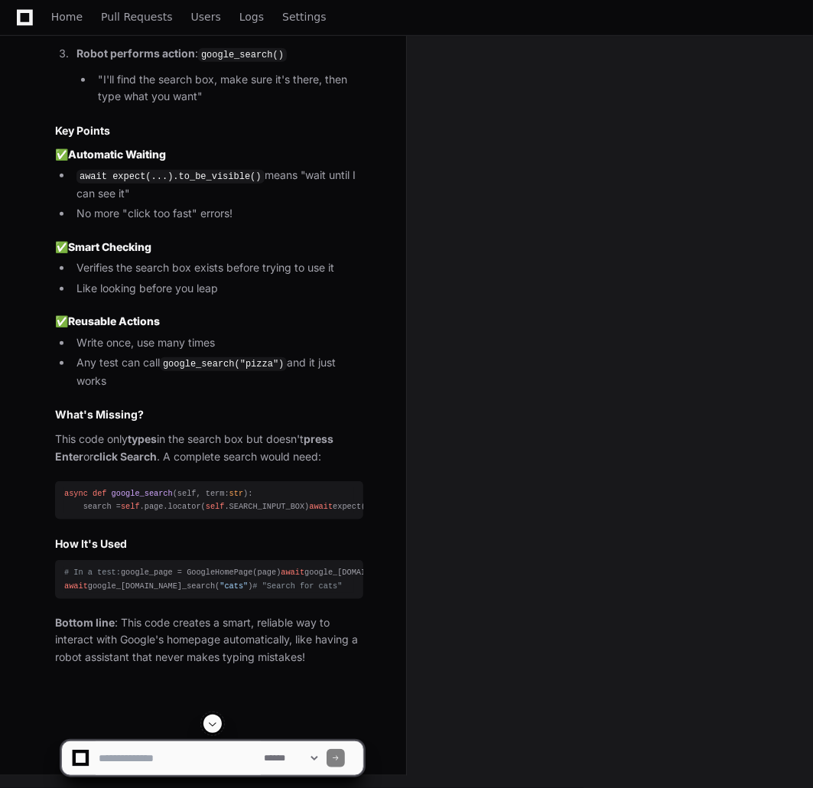
scroll to position [11053, 0]
click at [159, 748] on textarea at bounding box center [178, 758] width 165 height 34
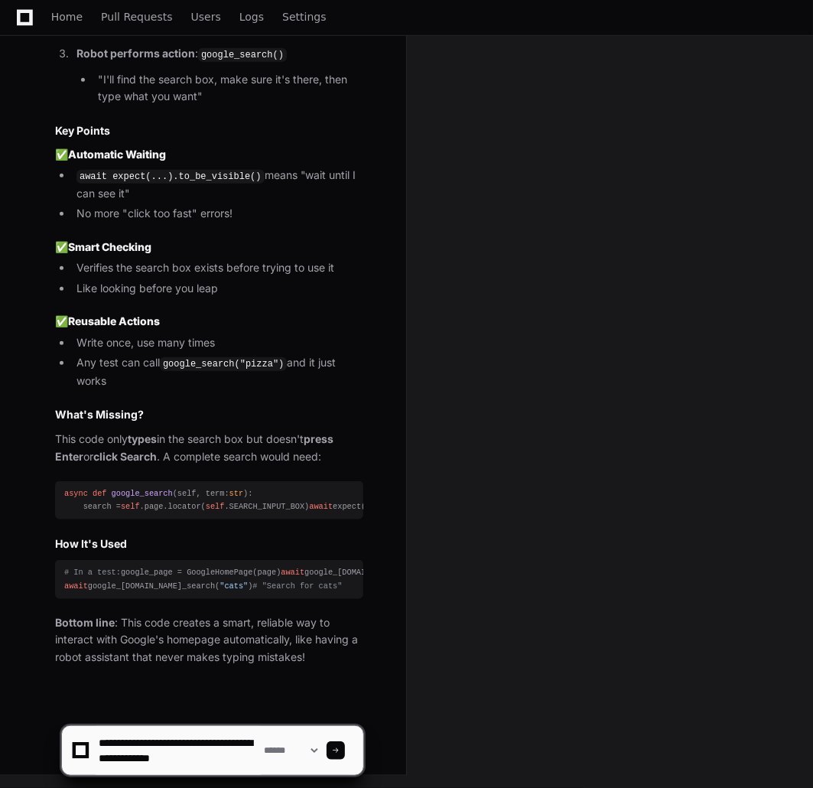
paste textarea "**********"
type textarea "**********"
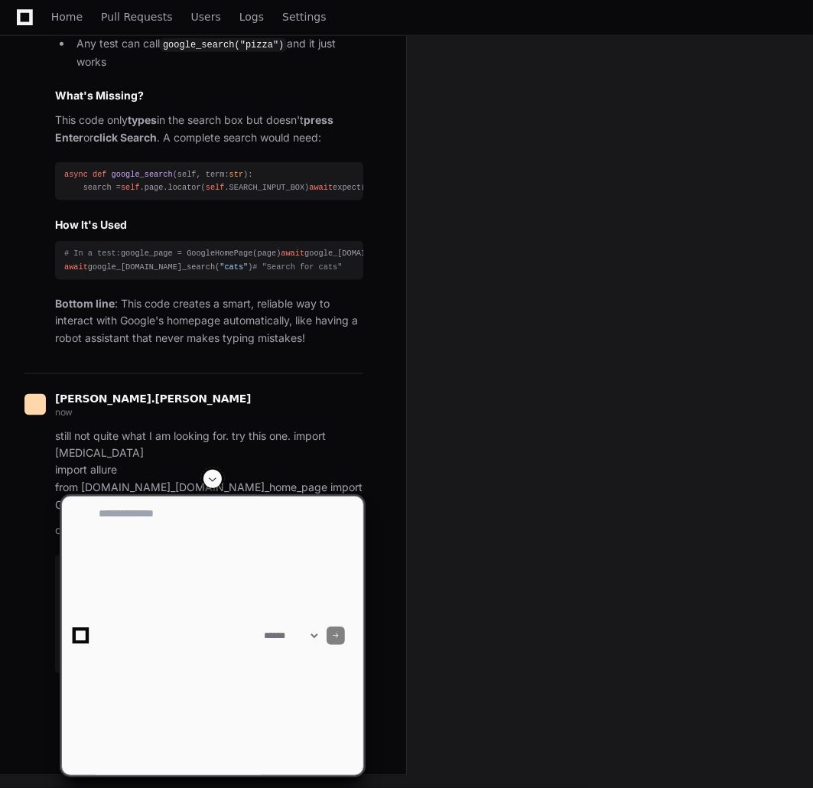
scroll to position [0, 0]
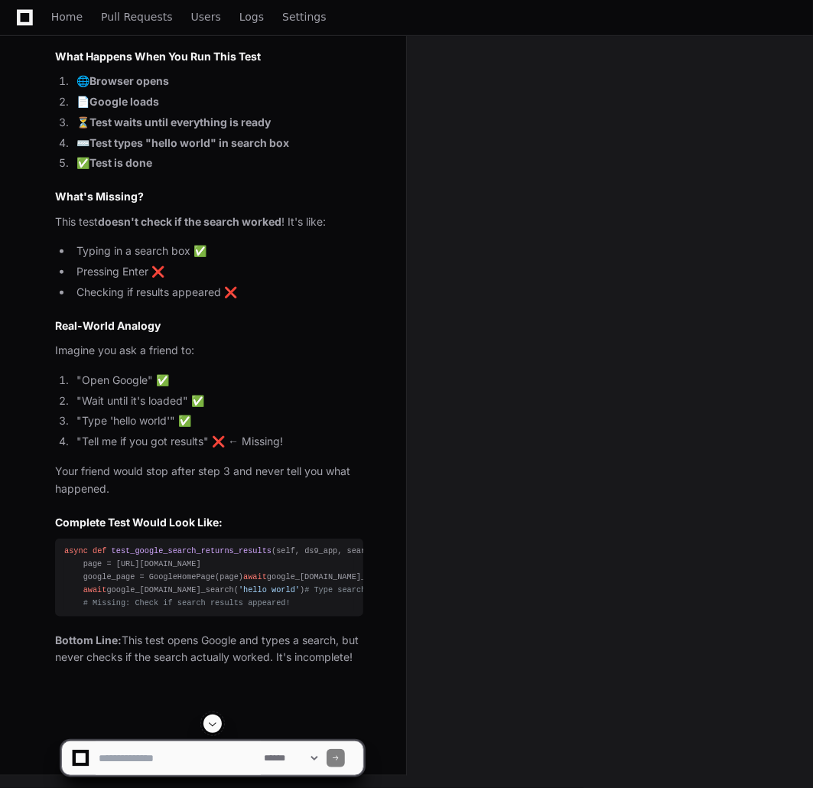
click at [203, 715] on div at bounding box center [212, 723] width 303 height 18
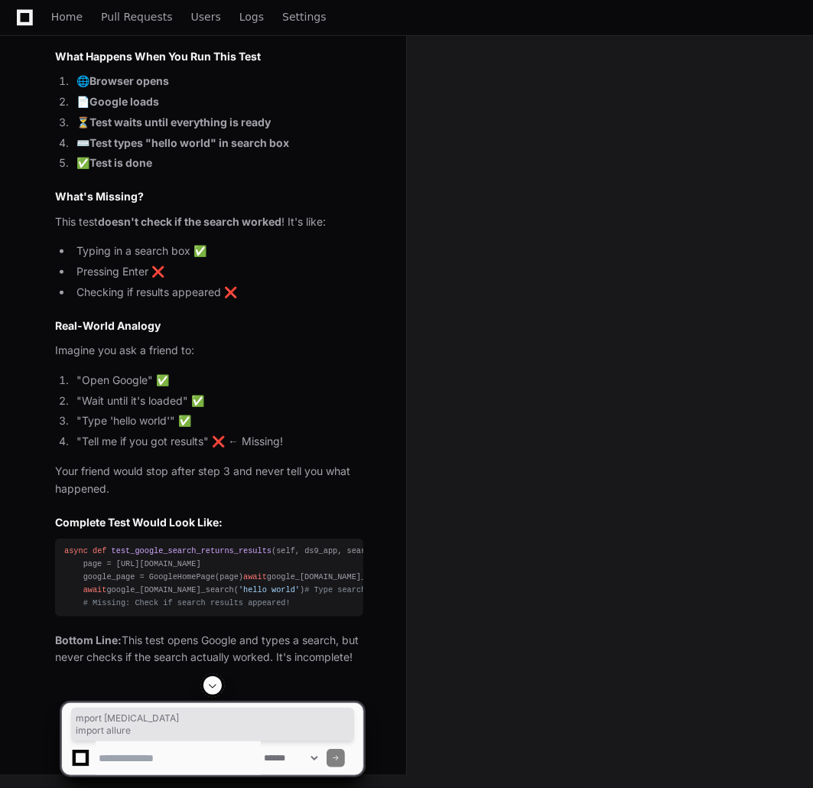
drag, startPoint x: 67, startPoint y: 280, endPoint x: 141, endPoint y: 293, distance: 76.1
drag, startPoint x: 66, startPoint y: 279, endPoint x: 352, endPoint y: 310, distance: 287.7
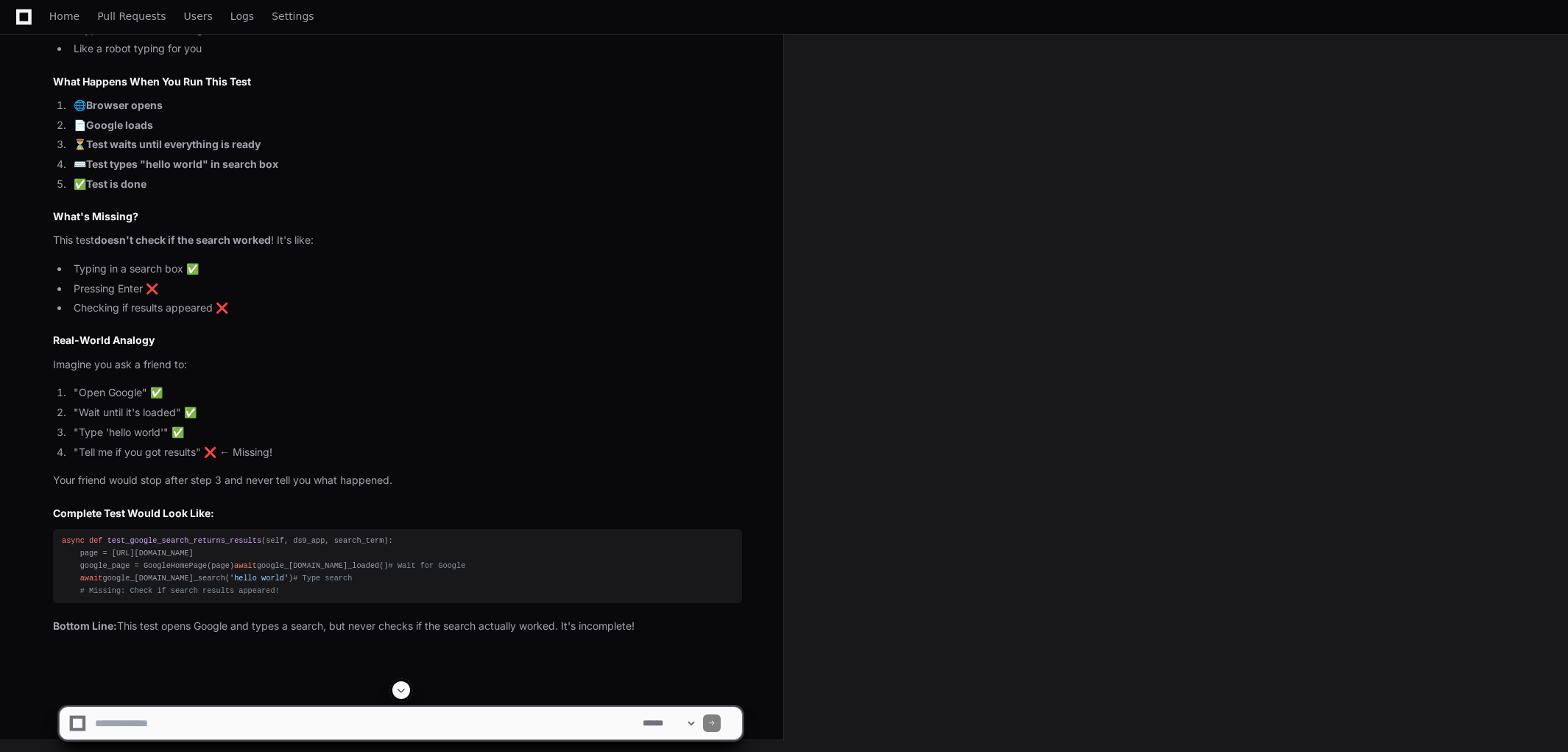
scroll to position [13371, 0]
click at [445, 277] on li "Typing in a search box ✅" at bounding box center [405, 270] width 673 height 17
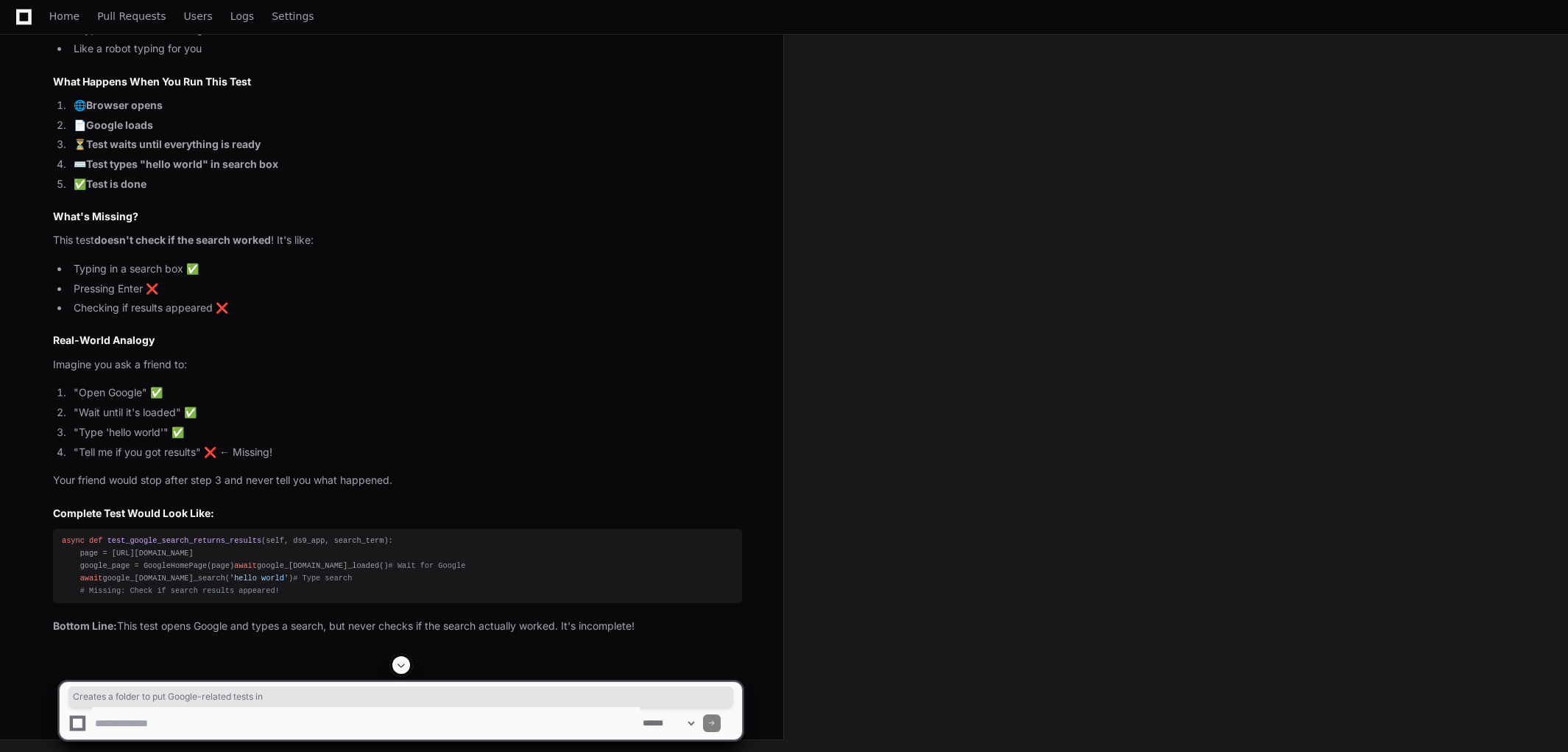
copy ul "Creates a folder to put Google-related tests in"
click at [907, 692] on div at bounding box center [975, 703] width 383 height 95
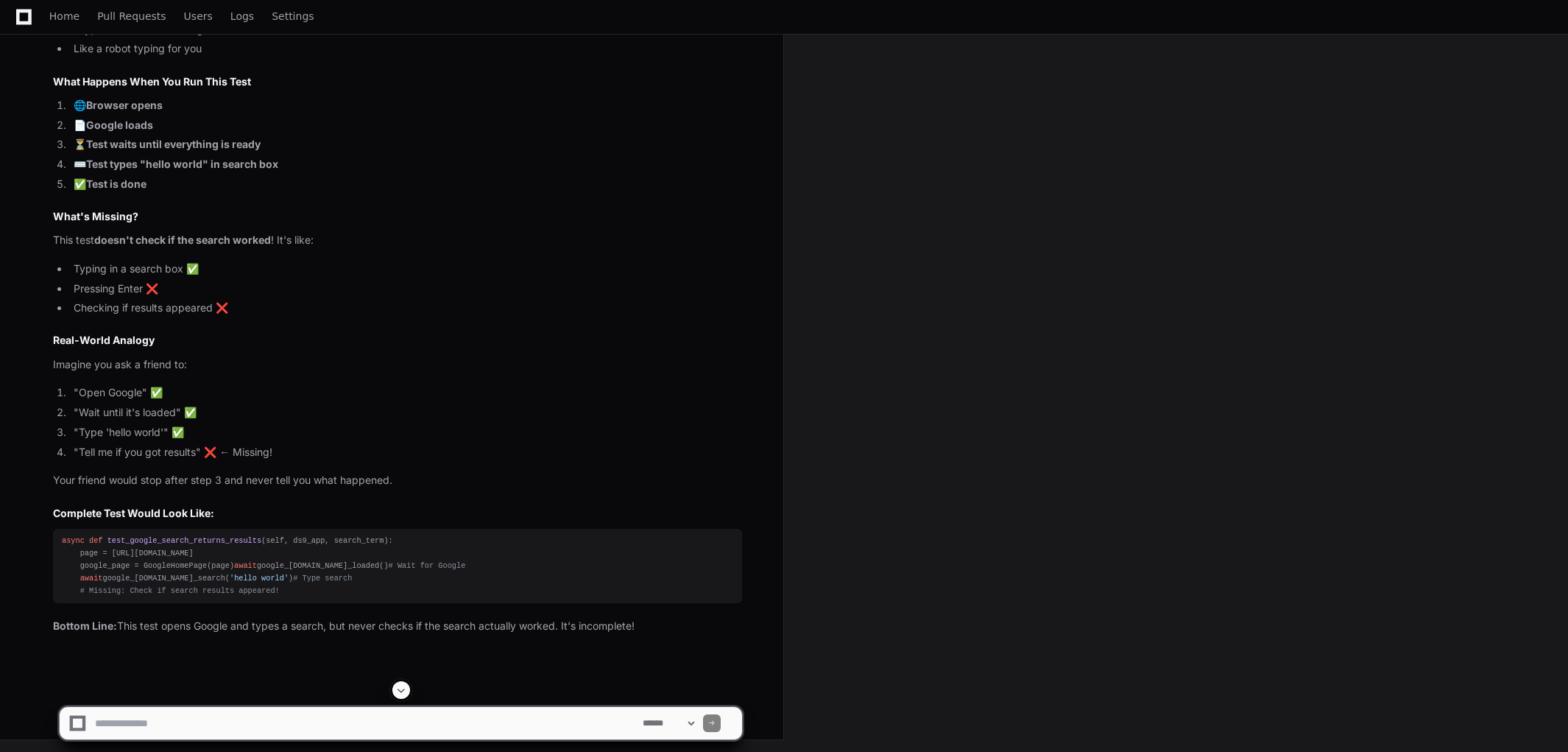
scroll to position [12553, 0]
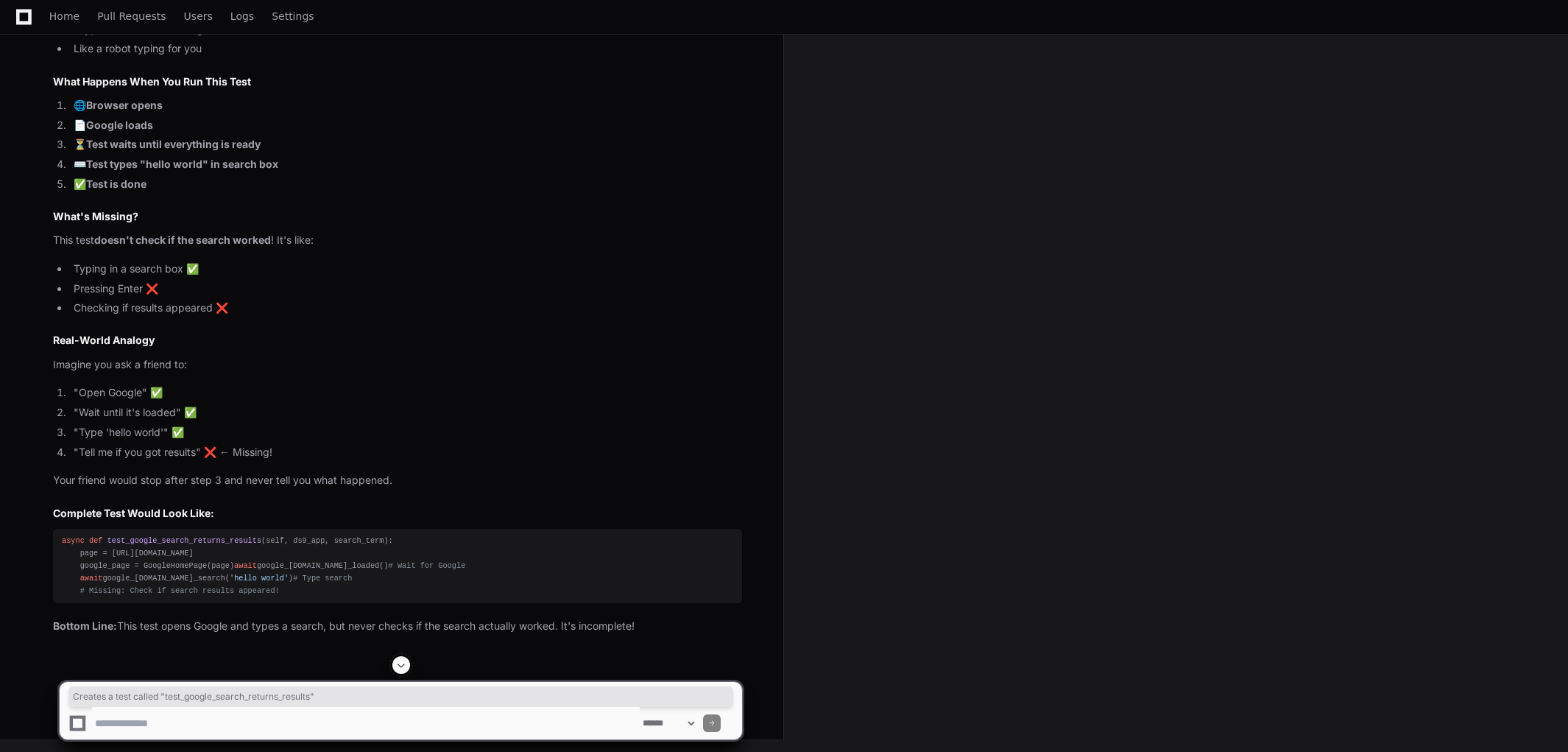
copy ul "Creates a test called "test_google_search_returns_results""
